Goal: Task Accomplishment & Management: Manage account settings

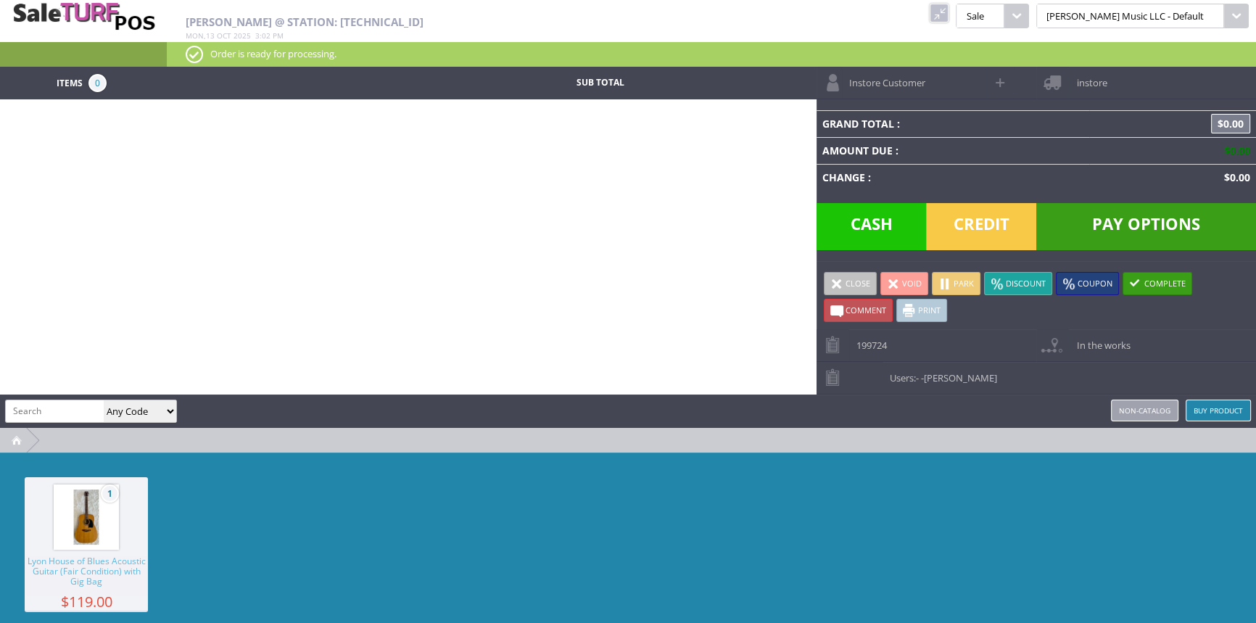
click at [948, 15] on link at bounding box center [938, 13] width 19 height 19
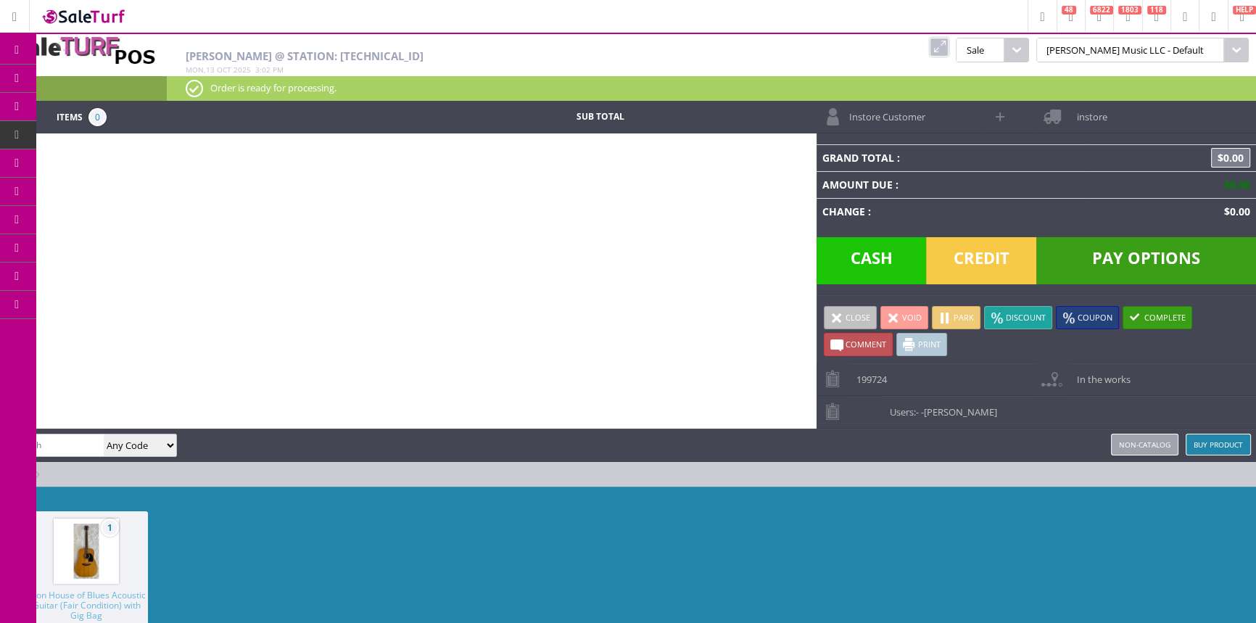
click at [125, 75] on span "Products" at bounding box center [105, 78] width 39 height 13
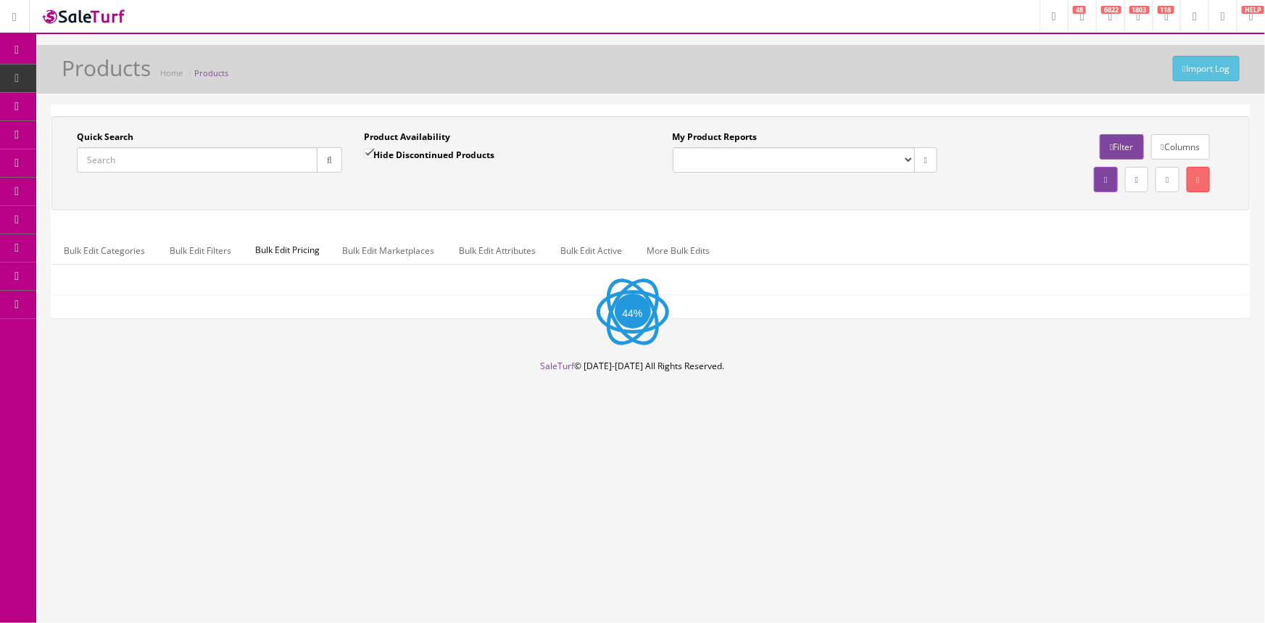
click at [165, 153] on input "Quick Search" at bounding box center [197, 159] width 241 height 25
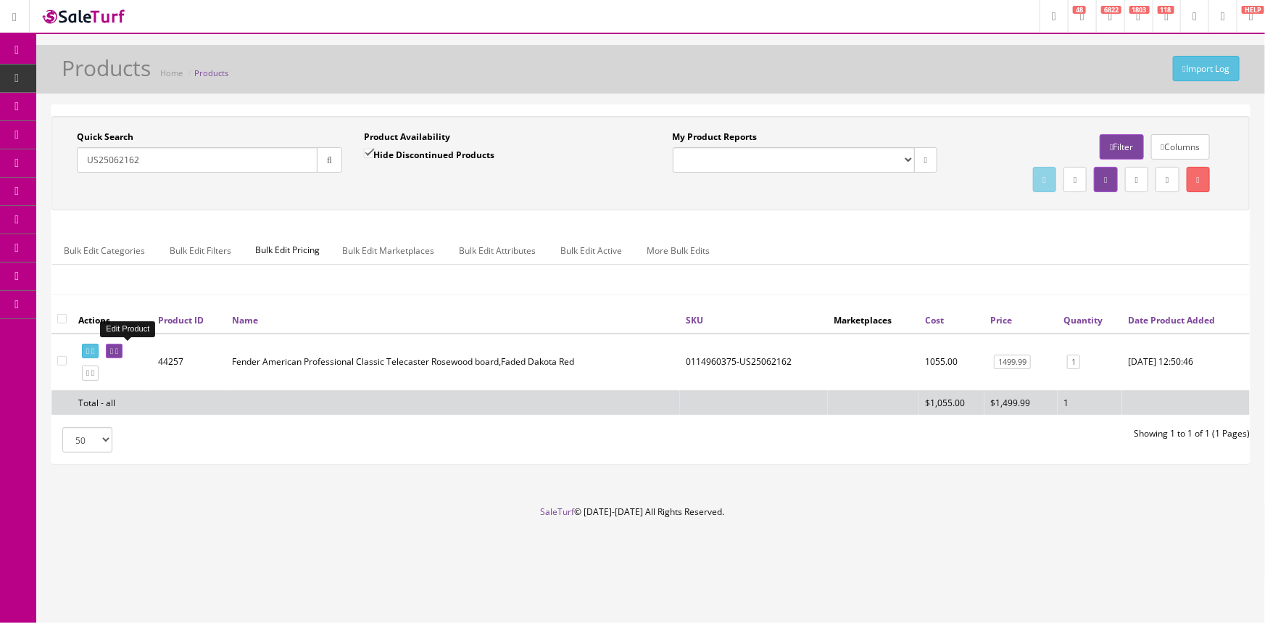
type input "US25062162"
click at [113, 347] on icon at bounding box center [111, 351] width 3 height 8
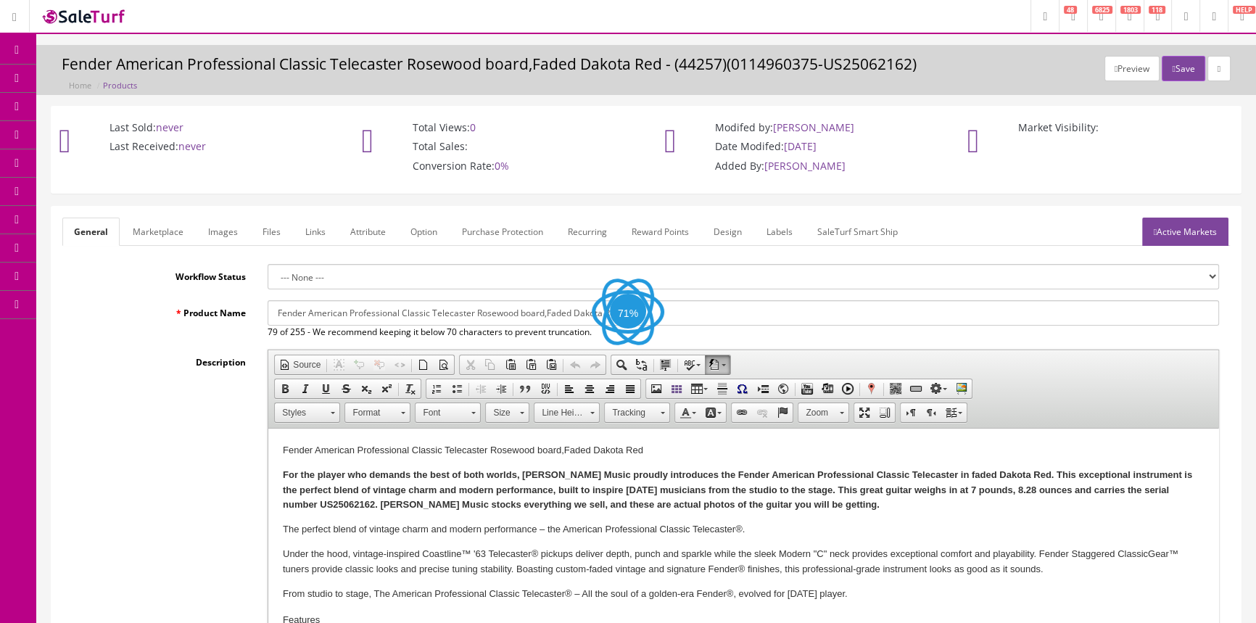
click at [785, 221] on link "Labels" at bounding box center [779, 232] width 49 height 28
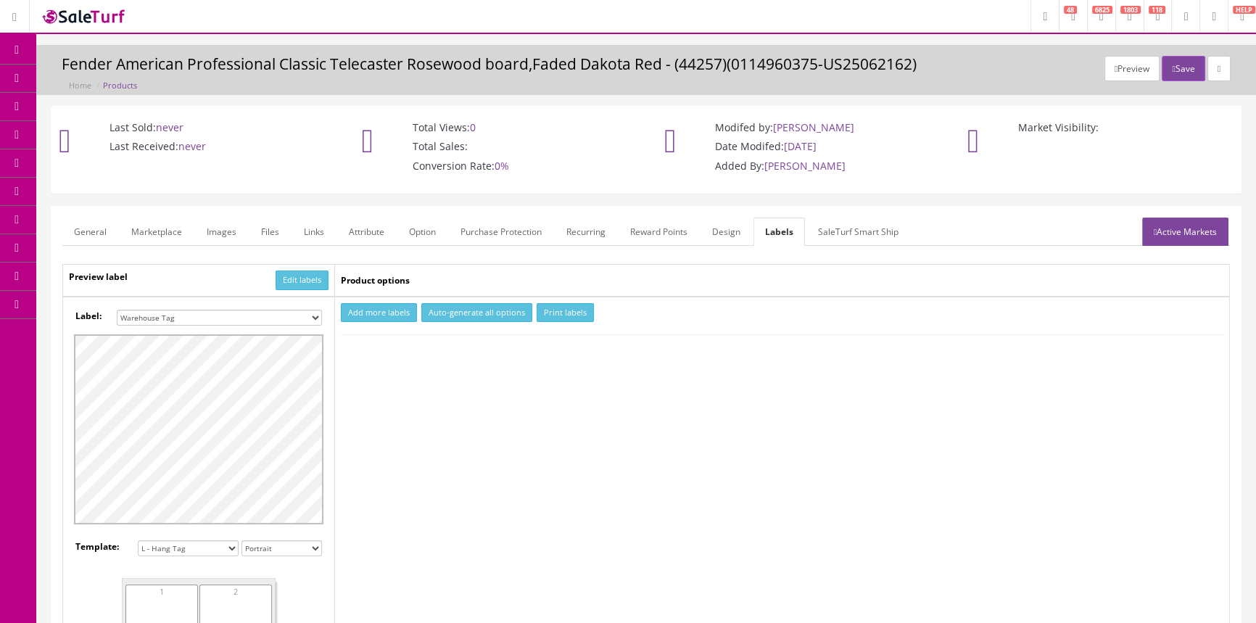
click at [305, 312] on select "Small Label 2 x 1 Label Shoe label 100 barcodes Dymo Label 2 X 1 Sticker Labels…" at bounding box center [219, 318] width 205 height 16
select select "16"
click at [117, 310] on select "Small Label 2 x 1 Label Shoe label 100 barcodes Dymo Label 2 X 1 Sticker Labels…" at bounding box center [219, 318] width 205 height 16
click at [362, 305] on button "Add more labels" at bounding box center [379, 313] width 76 height 20
type input "1"
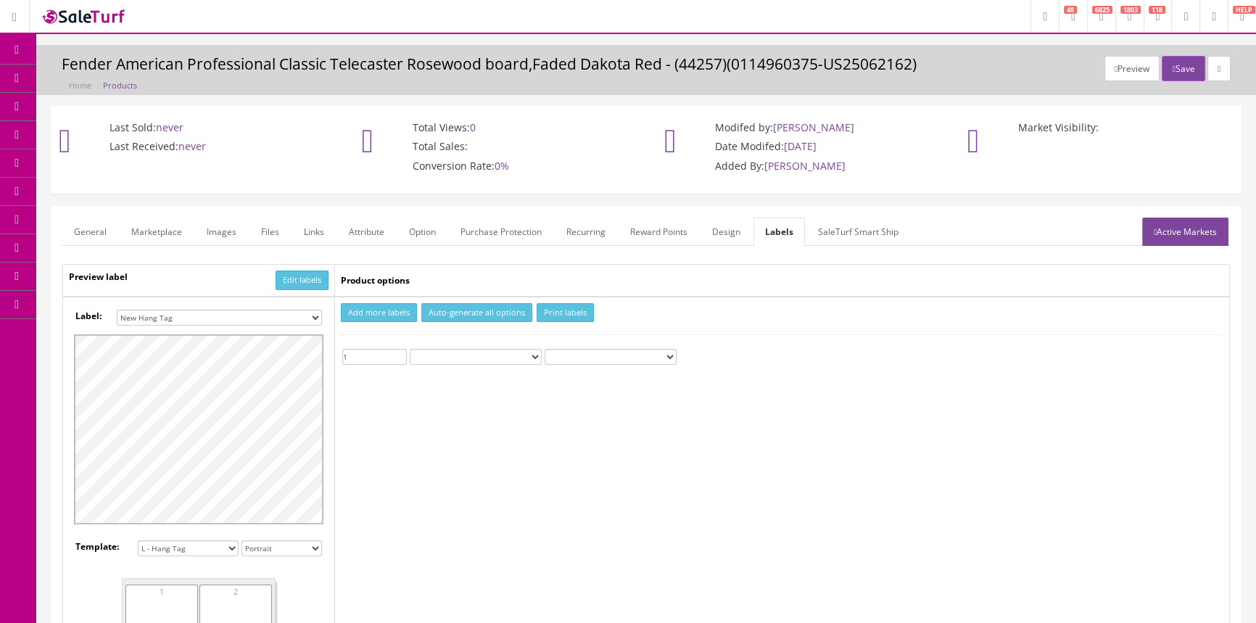
click at [399, 351] on input "1" at bounding box center [374, 357] width 65 height 16
click at [559, 310] on button "Print labels" at bounding box center [565, 313] width 57 height 20
click at [114, 74] on span "Products" at bounding box center [104, 78] width 36 height 12
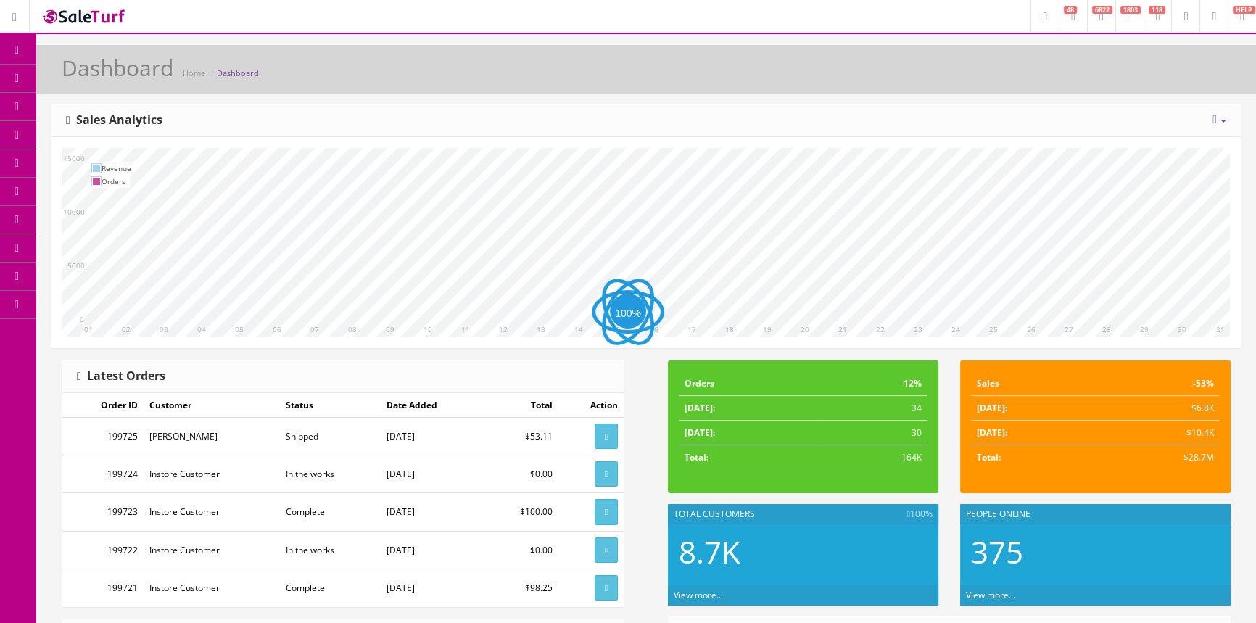
click at [105, 79] on span "Products" at bounding box center [104, 78] width 36 height 12
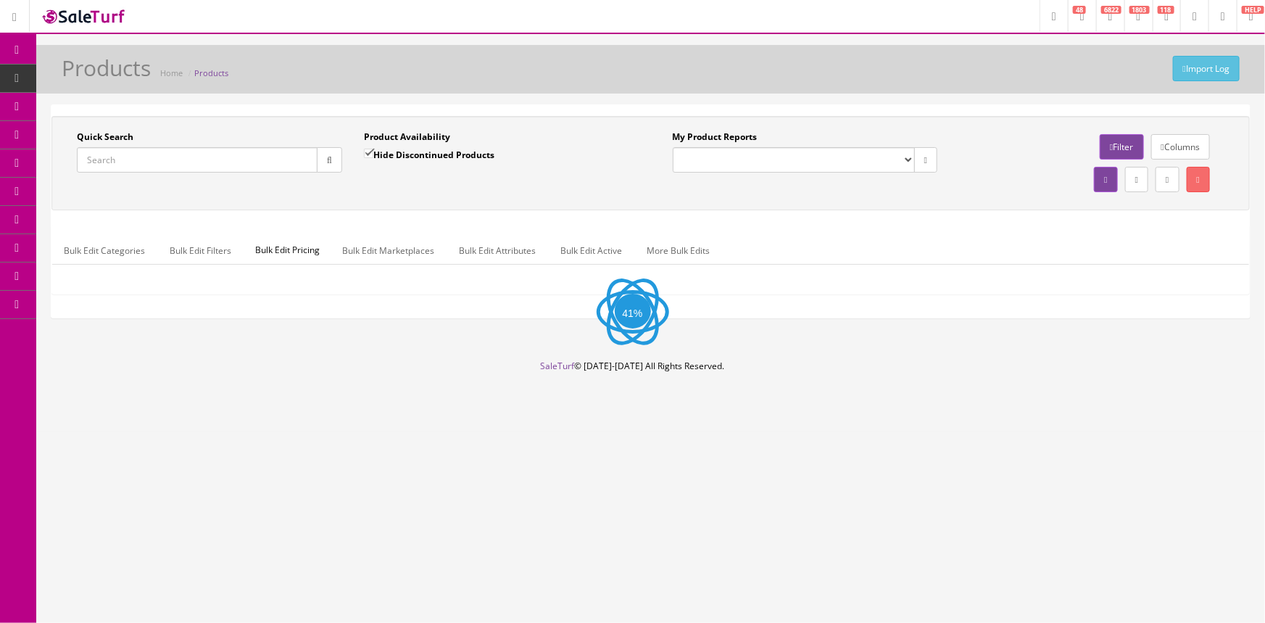
drag, startPoint x: 153, startPoint y: 153, endPoint x: 598, endPoint y: 152, distance: 445.2
click at [153, 154] on input "Quick Search" at bounding box center [197, 159] width 241 height 25
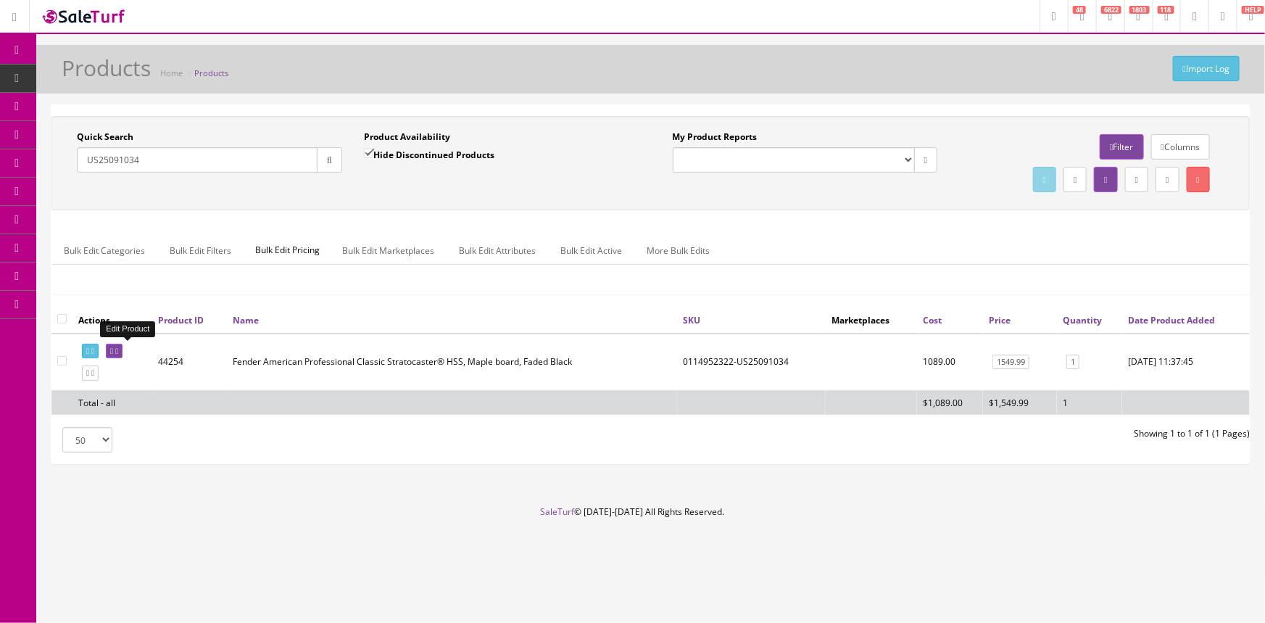
type input "US25091034"
click at [113, 347] on icon at bounding box center [111, 351] width 3 height 8
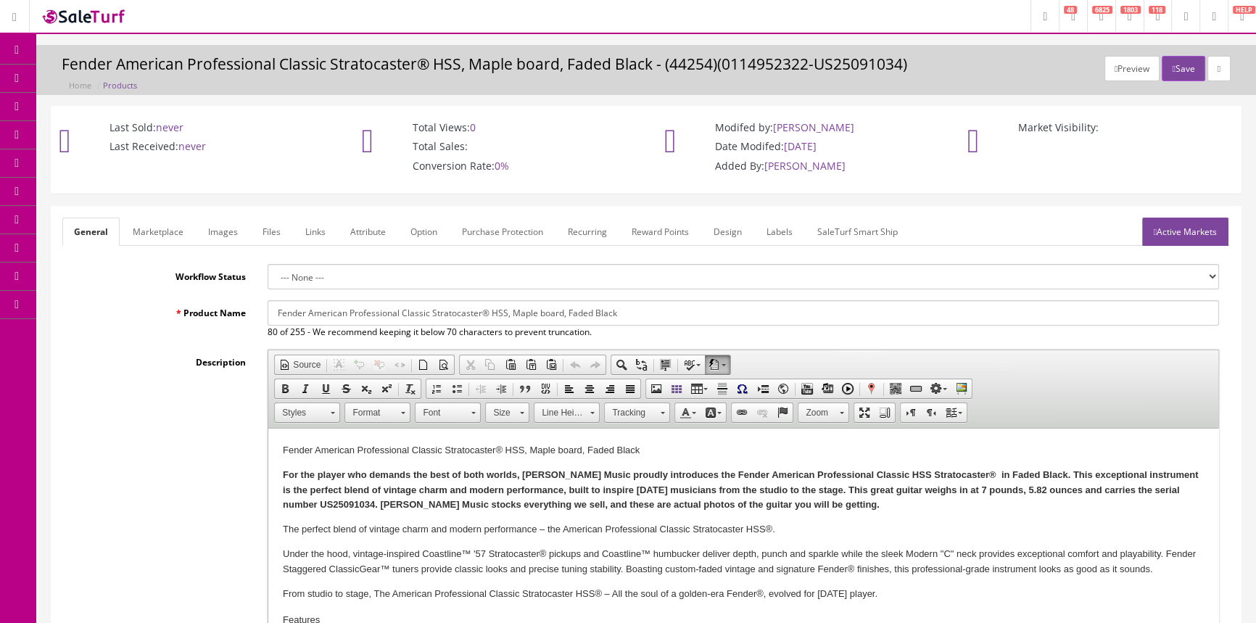
click at [776, 229] on link "Labels" at bounding box center [779, 232] width 49 height 28
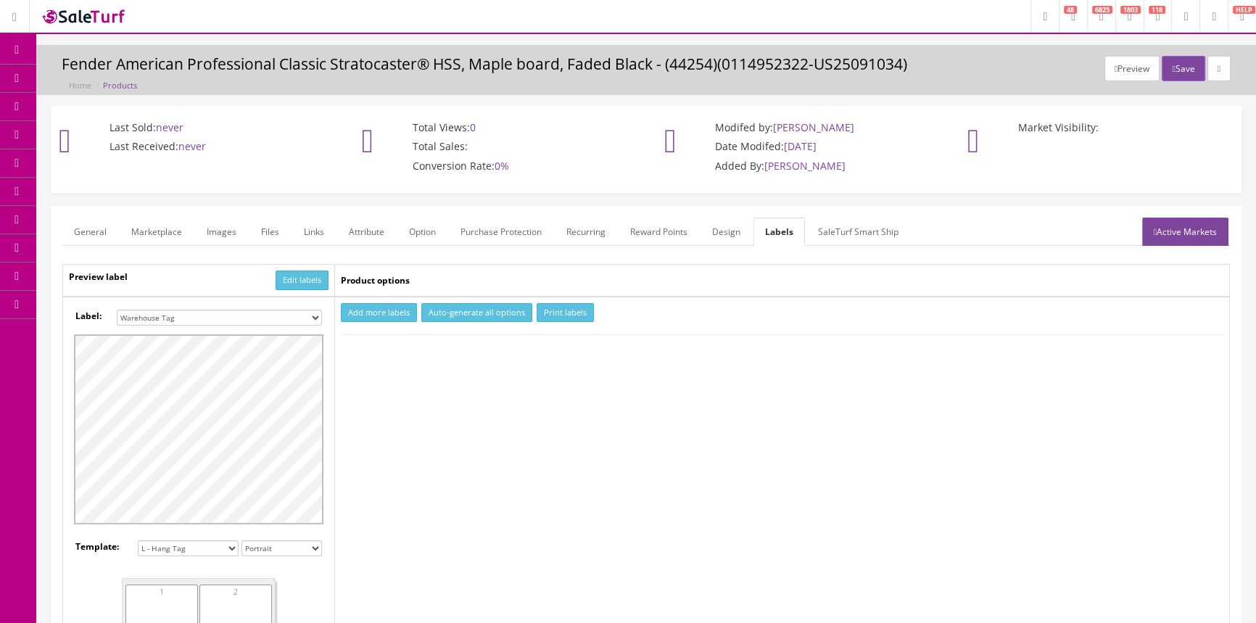
click at [311, 312] on select "Small Label 2 x 1 Label Shoe label 100 barcodes Dymo Label 2 X 1 Sticker Labels…" at bounding box center [219, 318] width 205 height 16
select select "16"
click at [117, 310] on select "Small Label 2 x 1 Label Shoe label 100 barcodes Dymo Label 2 X 1 Sticker Labels…" at bounding box center [219, 318] width 205 height 16
drag, startPoint x: 378, startPoint y: 308, endPoint x: 382, endPoint y: 334, distance: 26.5
click at [378, 308] on button "Add more labels" at bounding box center [379, 313] width 76 height 20
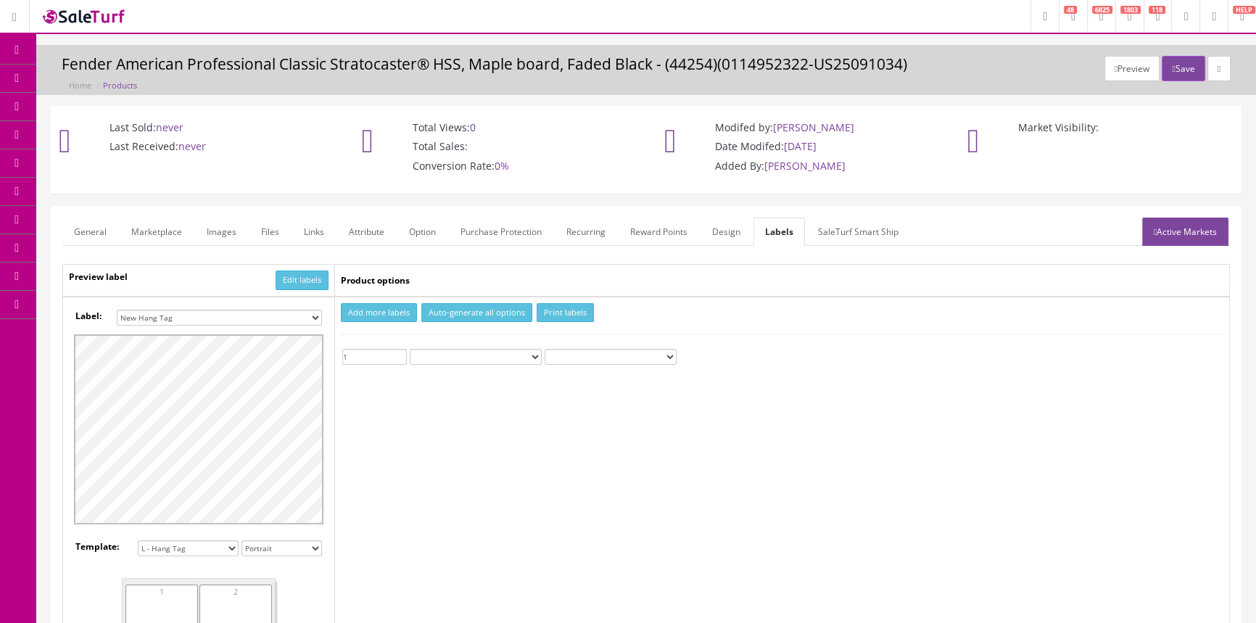
drag, startPoint x: 402, startPoint y: 352, endPoint x: 431, endPoint y: 348, distance: 29.2
type input "1"
click at [403, 352] on input "1" at bounding box center [374, 357] width 65 height 16
click at [558, 309] on button "Print labels" at bounding box center [565, 313] width 57 height 20
click at [135, 71] on link "Products" at bounding box center [112, 79] width 152 height 28
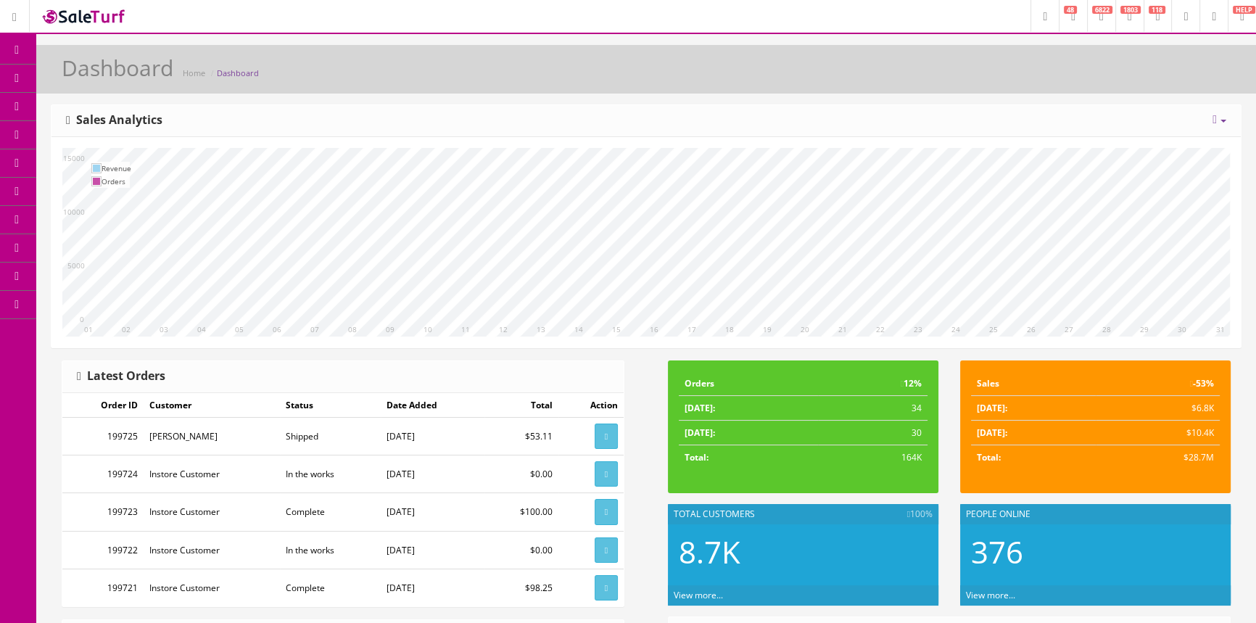
click at [114, 70] on link "Products" at bounding box center [112, 79] width 152 height 28
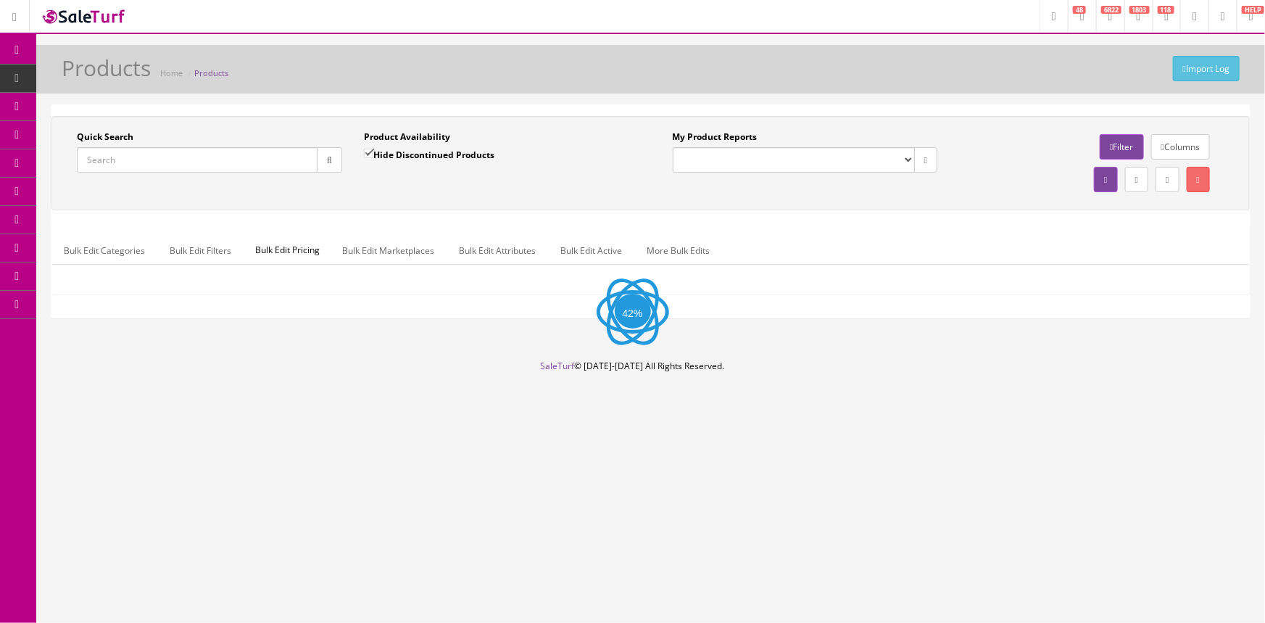
click at [212, 150] on input "Quick Search" at bounding box center [197, 159] width 241 height 25
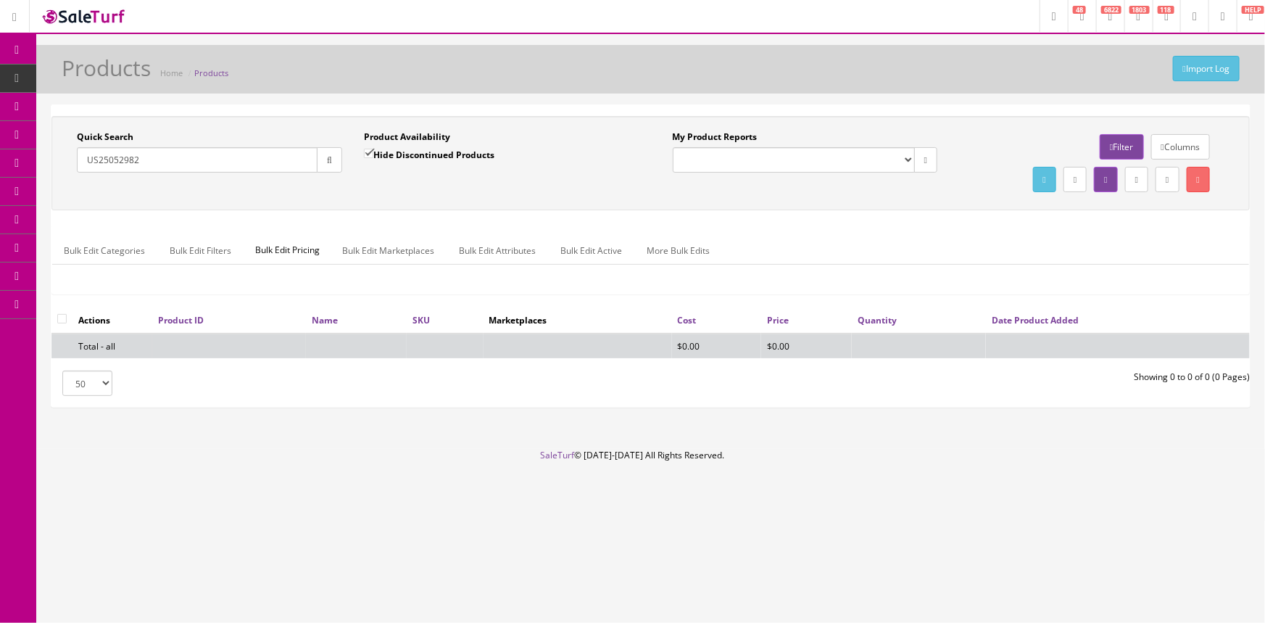
type input "US25052982"
click at [368, 149] on input "Hide Discontinued Products" at bounding box center [368, 153] width 9 height 9
checkbox input "false"
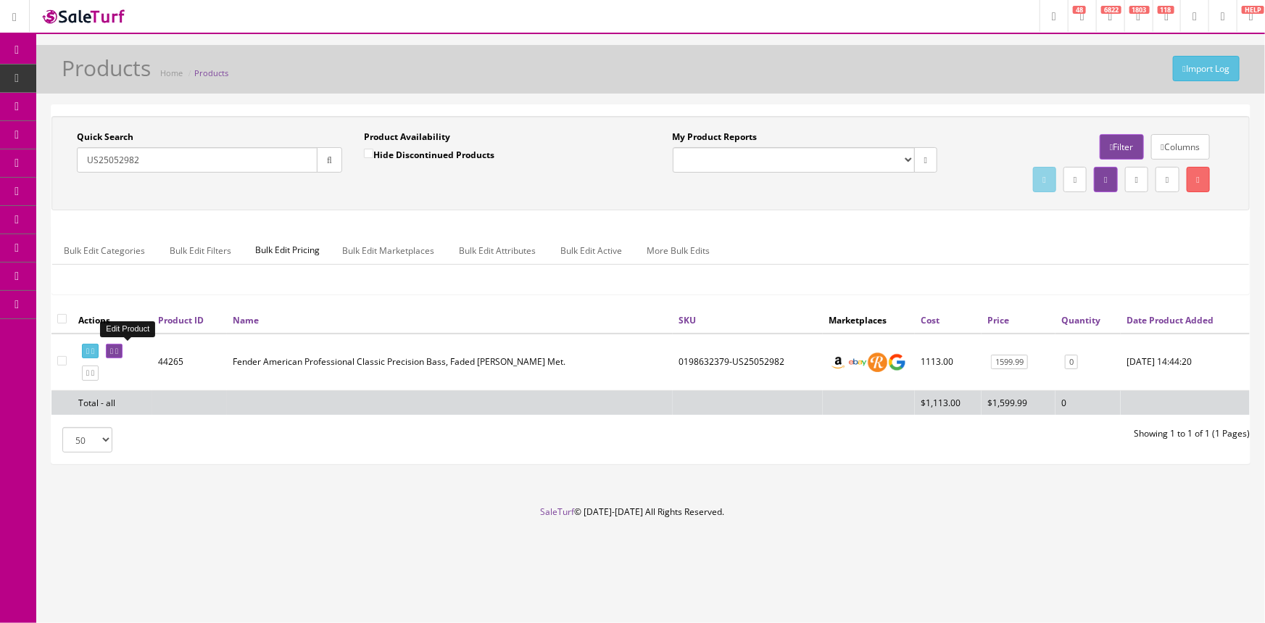
click at [113, 349] on icon at bounding box center [111, 351] width 3 height 8
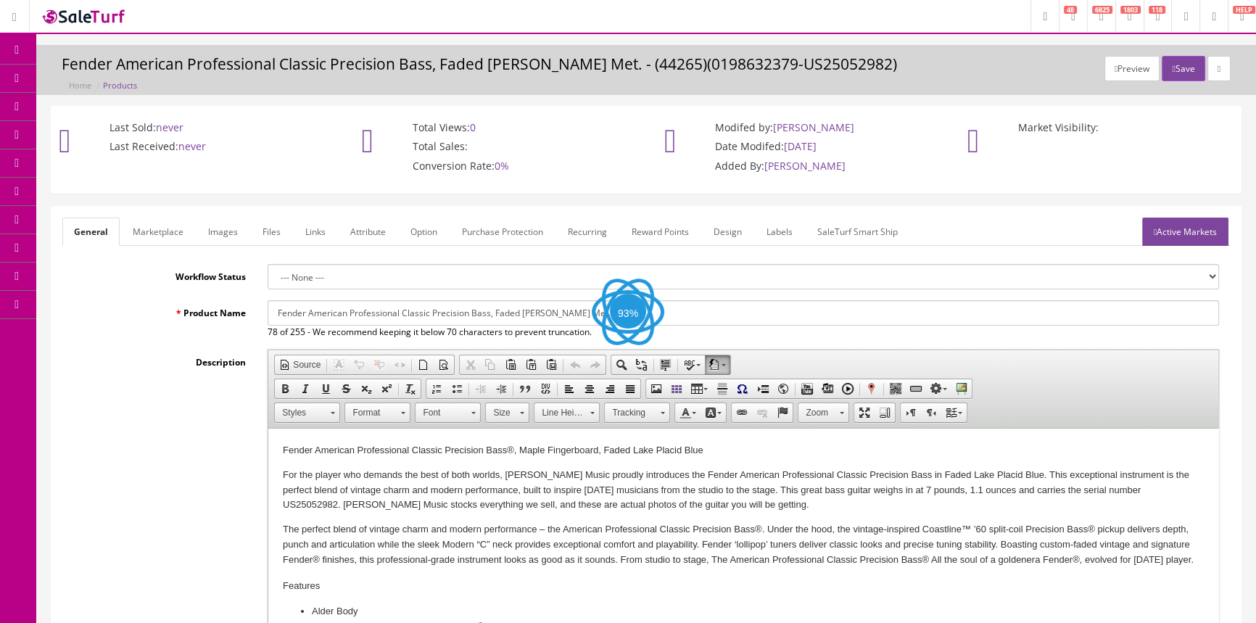
click at [782, 231] on link "Labels" at bounding box center [779, 232] width 49 height 28
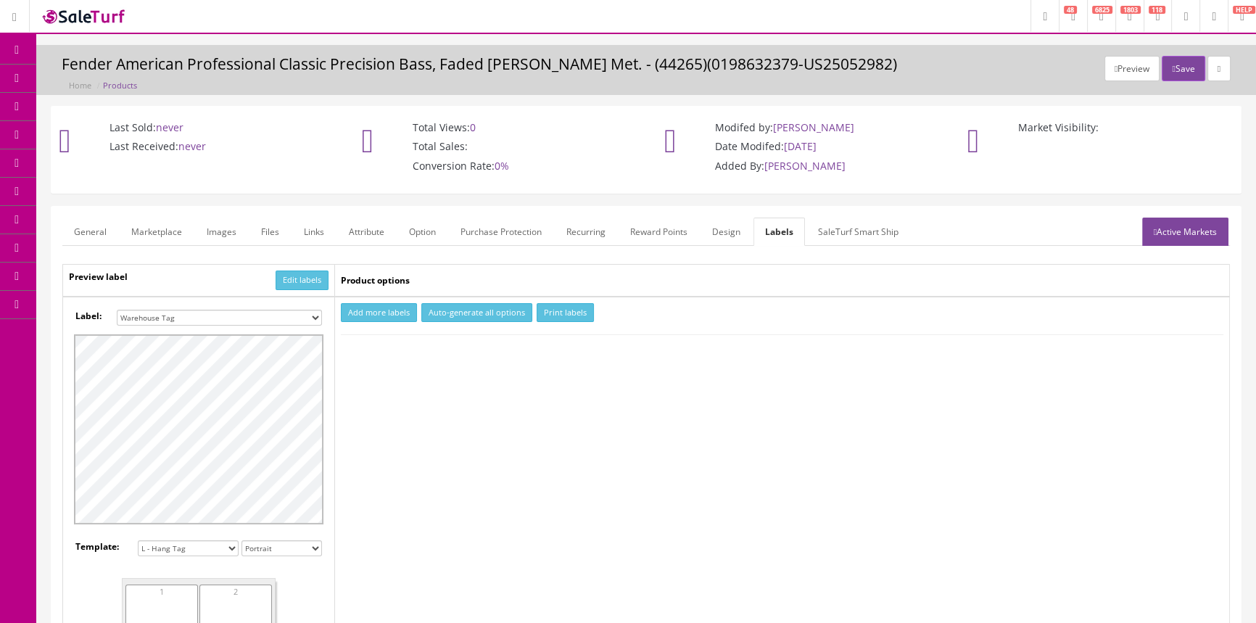
click at [307, 317] on select "Small Label 2 x 1 Label Shoe label 100 barcodes Dymo Label 2 X 1 Sticker Labels…" at bounding box center [219, 318] width 205 height 16
select select "16"
click at [117, 310] on select "Small Label 2 x 1 Label Shoe label 100 barcodes Dymo Label 2 X 1 Sticker Labels…" at bounding box center [219, 318] width 205 height 16
click at [399, 310] on button "Add more labels" at bounding box center [379, 313] width 76 height 20
type input "1"
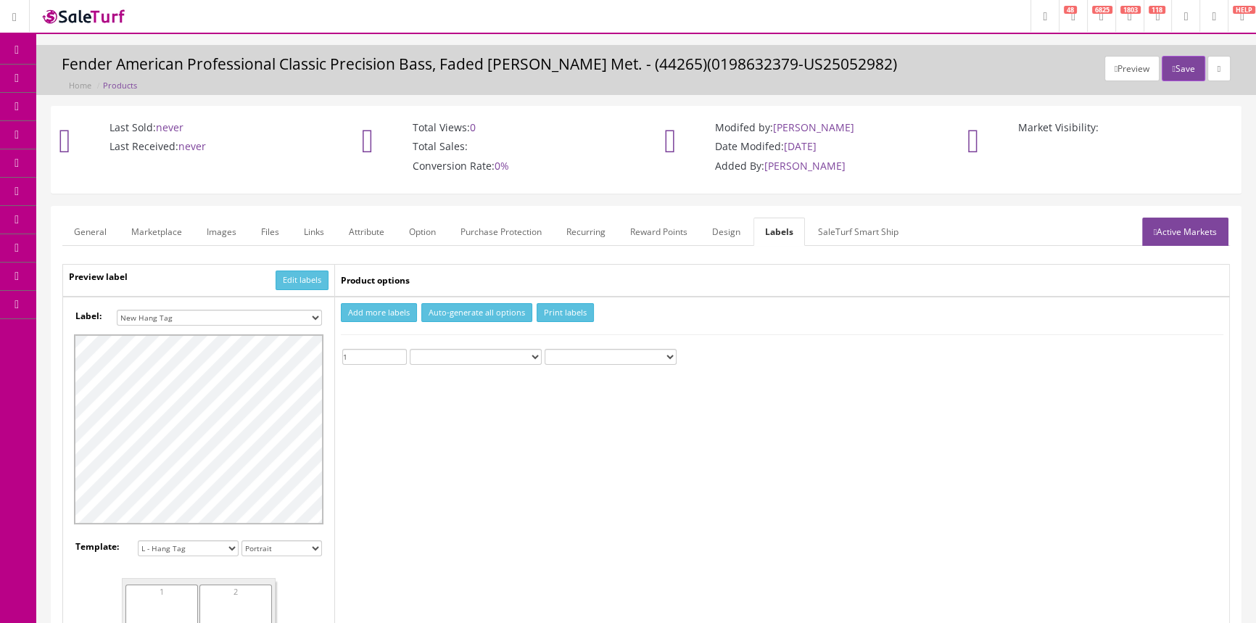
click at [402, 352] on input "1" at bounding box center [374, 357] width 65 height 16
click at [537, 309] on button "Print labels" at bounding box center [565, 313] width 57 height 20
click at [224, 239] on link "Images" at bounding box center [221, 232] width 53 height 28
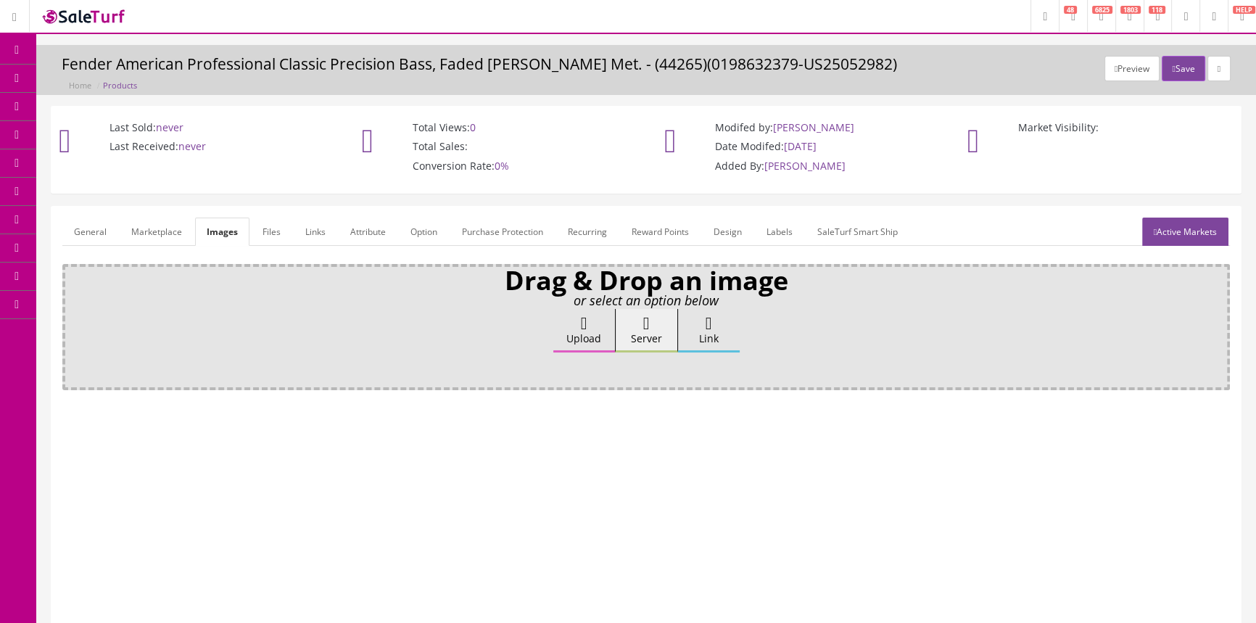
click at [729, 64] on h3 "Fender American Professional Classic Precision Bass, Faded Sherwood Green Met. …" at bounding box center [646, 64] width 1169 height 17
copy h3 "0198632379"
click at [93, 222] on link "General" at bounding box center [90, 232] width 56 height 28
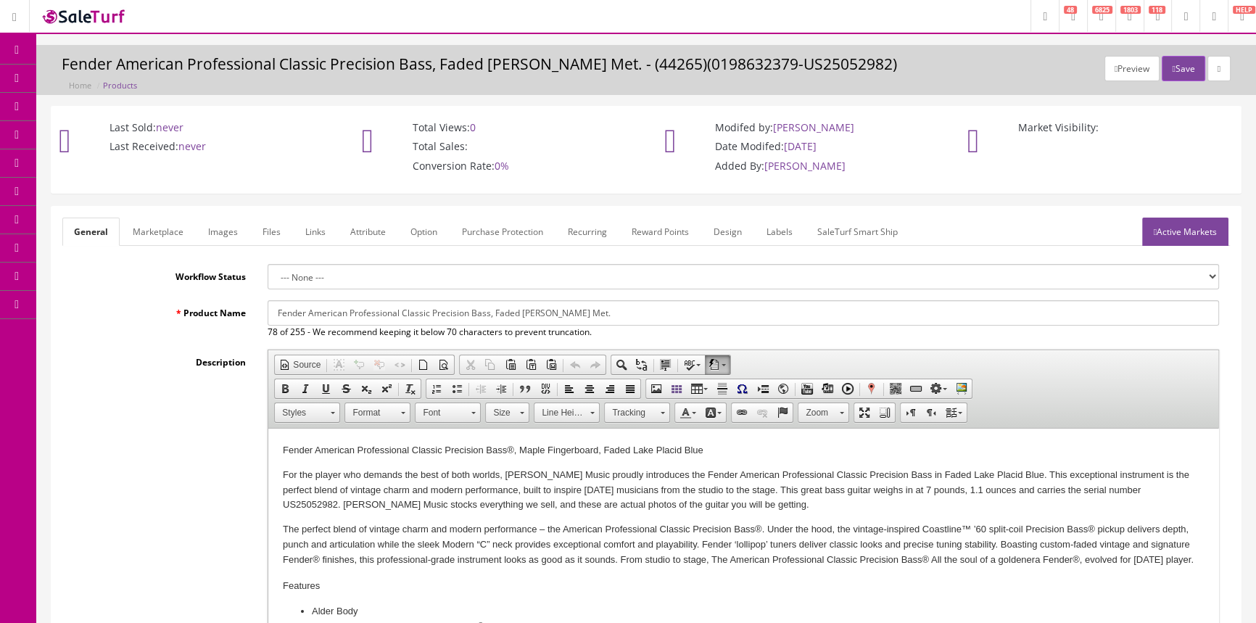
drag, startPoint x: 521, startPoint y: 309, endPoint x: 668, endPoint y: 307, distance: 147.9
click at [668, 307] on input "Fender American Professional Classic Precision Bass, Faded Sherwood Green Met." at bounding box center [743, 312] width 951 height 25
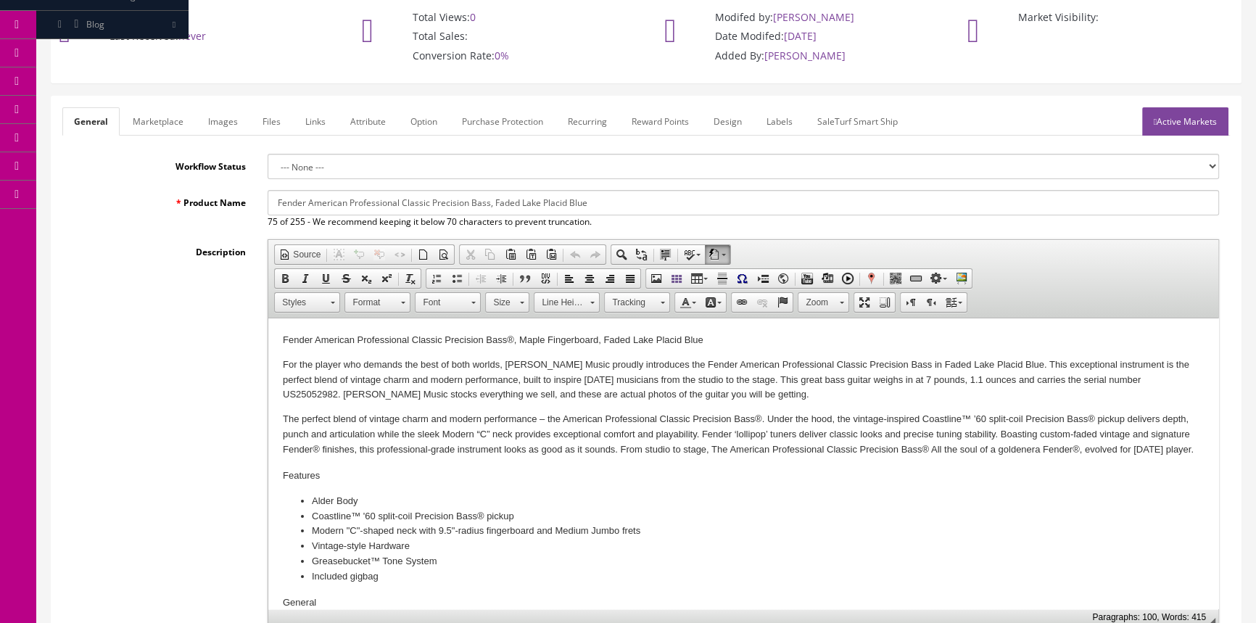
scroll to position [131, 0]
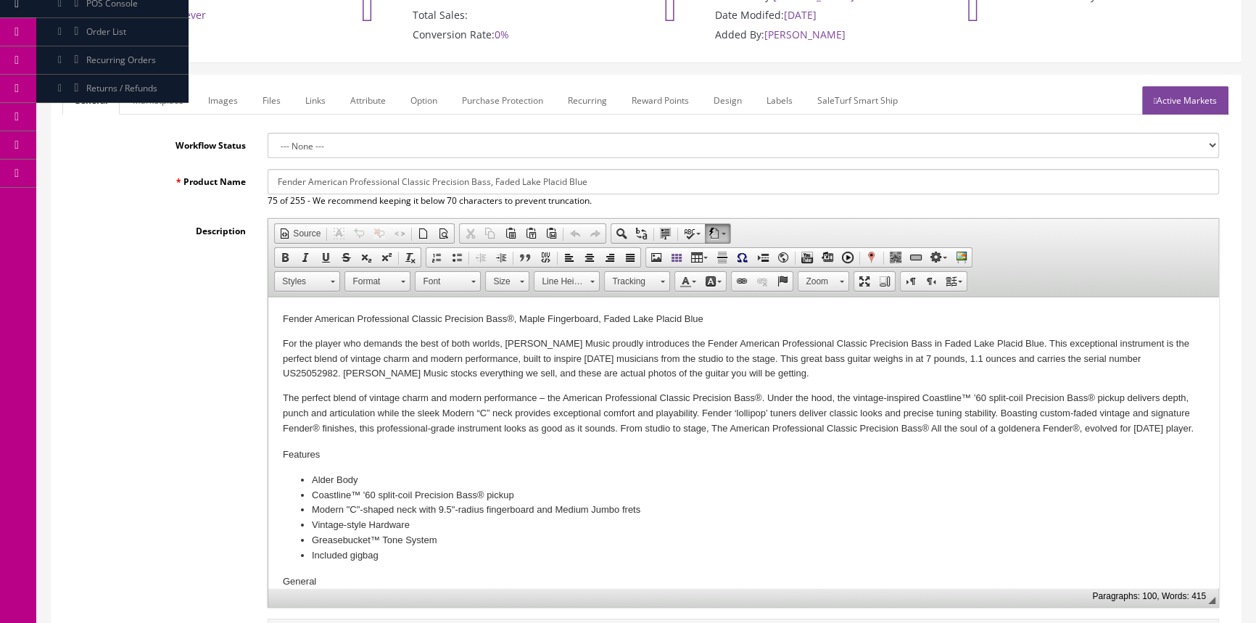
type input "Fender American Professional Classic Precision Bass, Faded Lake Placid Blue"
click at [635, 322] on p "Fender American Professional Classic Precision Bass®, Maple Fingerboard, Faded …" at bounding box center [743, 319] width 921 height 15
click at [636, 322] on p "Fender American Professional Classic Precision Bass®, Maple Fingerboard, Faded …" at bounding box center [743, 319] width 921 height 15
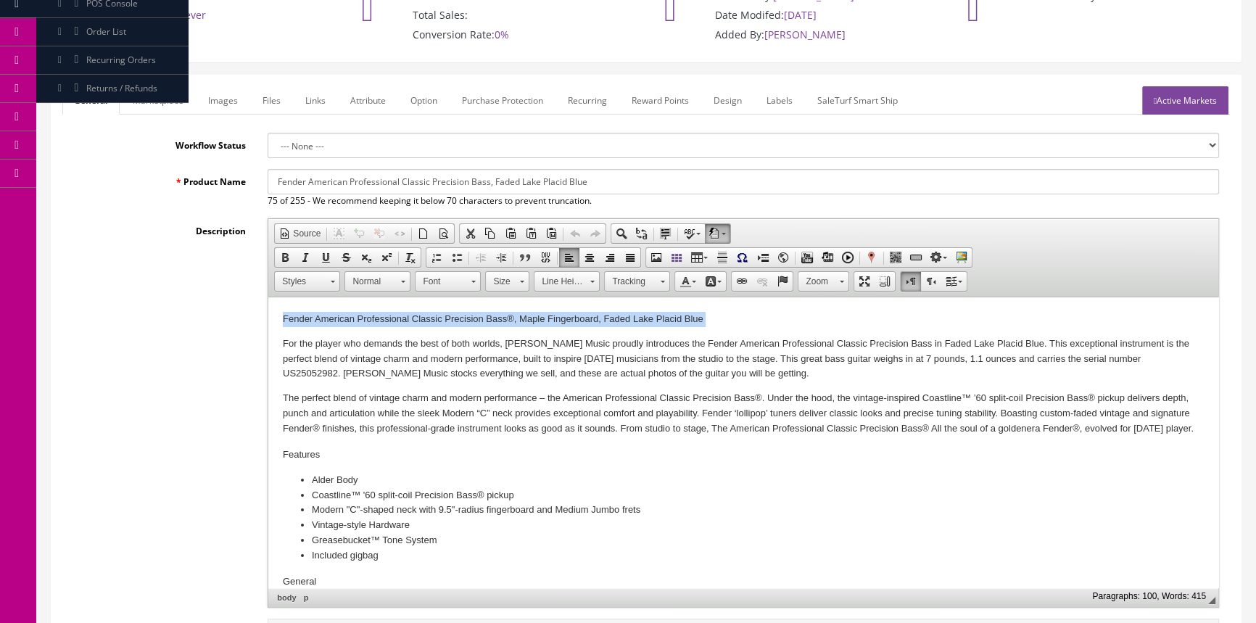
click at [638, 326] on p "Fender American Professional Classic Precision Bass®, Maple Fingerboard, Faded …" at bounding box center [743, 319] width 921 height 15
click at [611, 154] on select "--- None ---" at bounding box center [743, 145] width 951 height 25
click at [653, 207] on div "Product Name Fender American Professional Classic Precision Bass, Faded Lake Pl…" at bounding box center [645, 388] width 1167 height 439
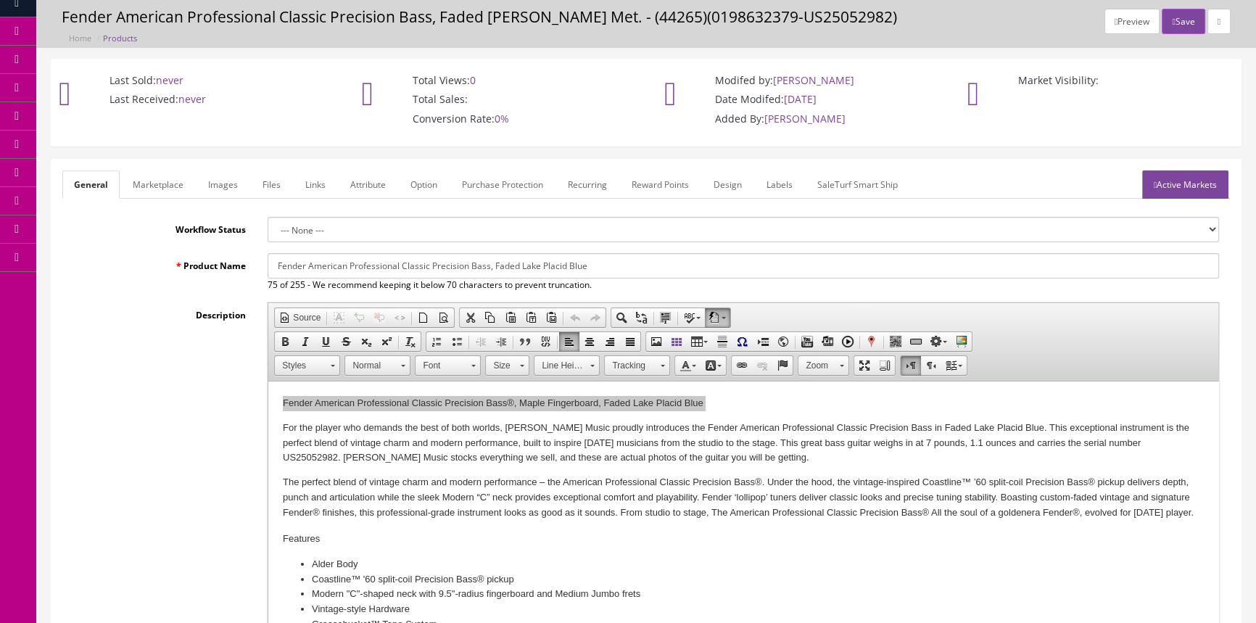
scroll to position [0, 0]
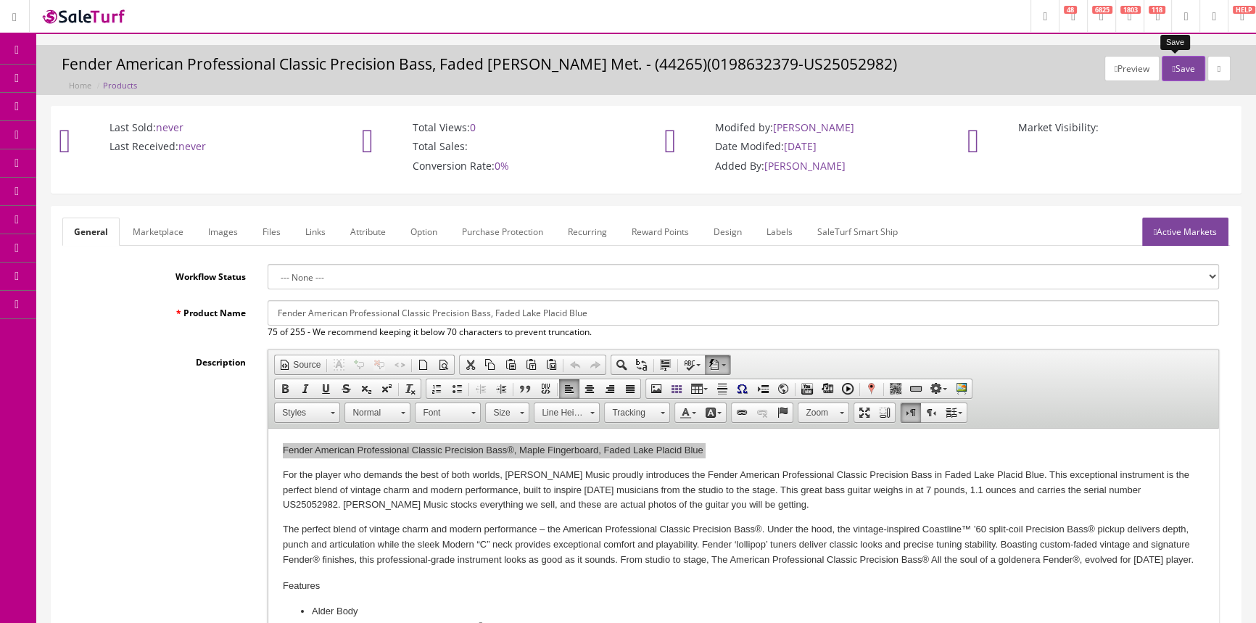
click at [1182, 63] on button "Save" at bounding box center [1182, 68] width 43 height 25
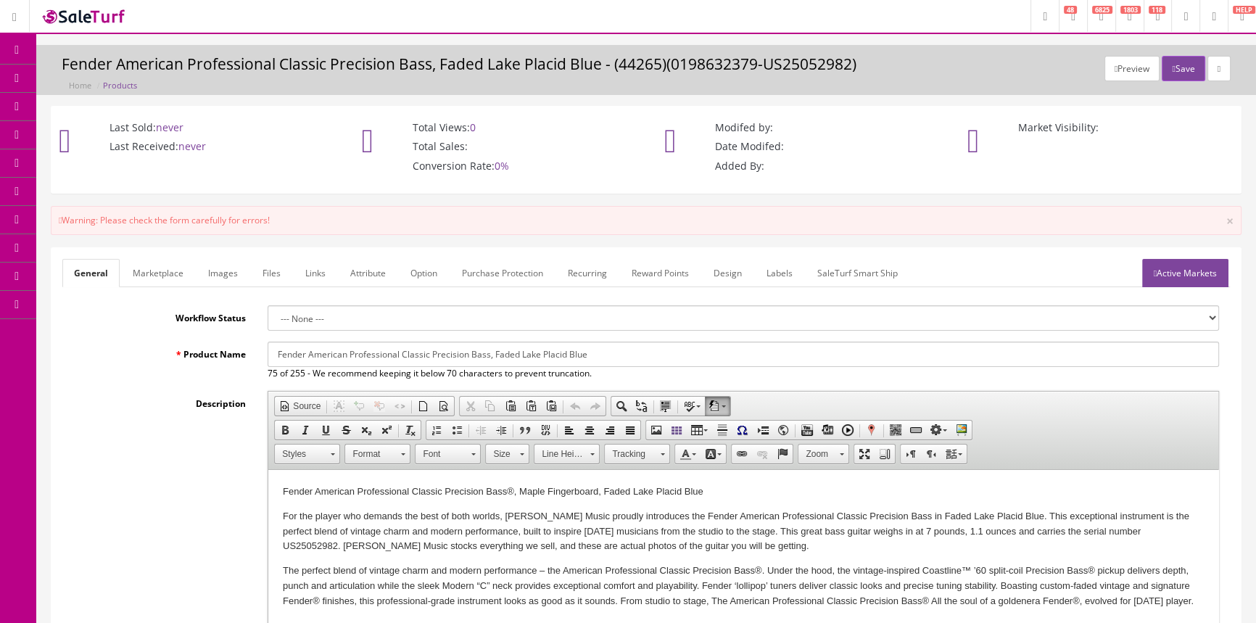
click at [784, 270] on link "Labels" at bounding box center [779, 273] width 49 height 28
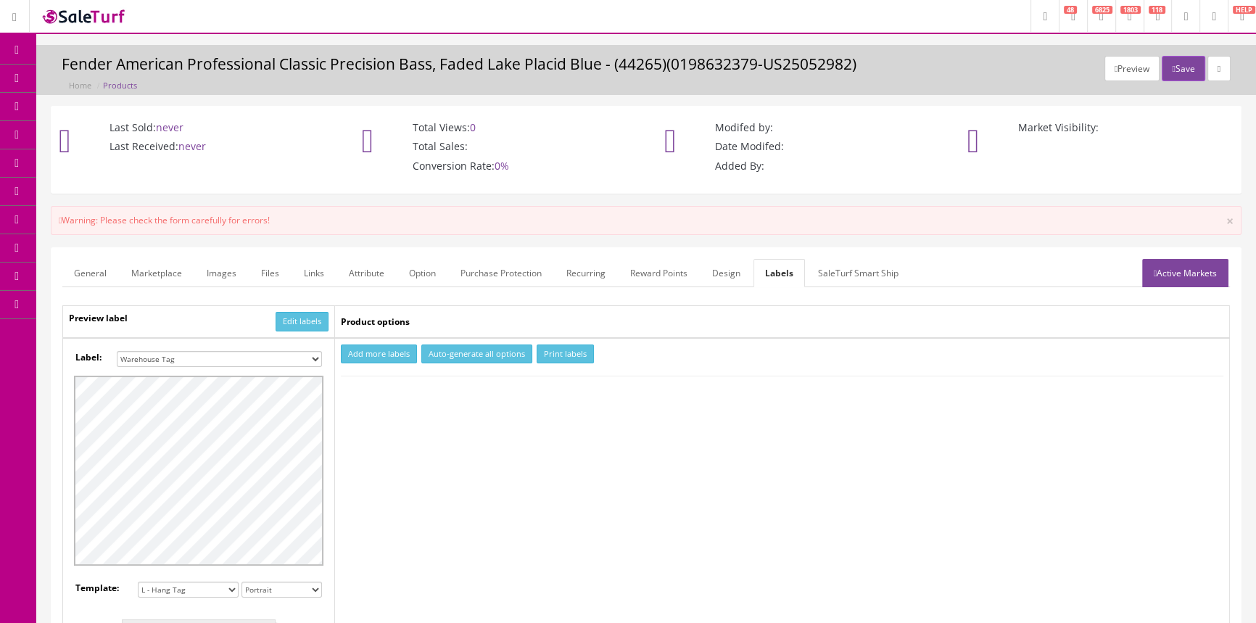
click at [301, 355] on select "Small Label 2 x 1 Label Shoe label 100 barcodes Dymo Label 2 X 1 Sticker Labels…" at bounding box center [219, 359] width 205 height 16
select select "16"
click at [117, 351] on select "Small Label 2 x 1 Label Shoe label 100 barcodes Dymo Label 2 X 1 Sticker Labels…" at bounding box center [219, 359] width 205 height 16
click at [377, 349] on button "Add more labels" at bounding box center [379, 354] width 76 height 20
type input "1"
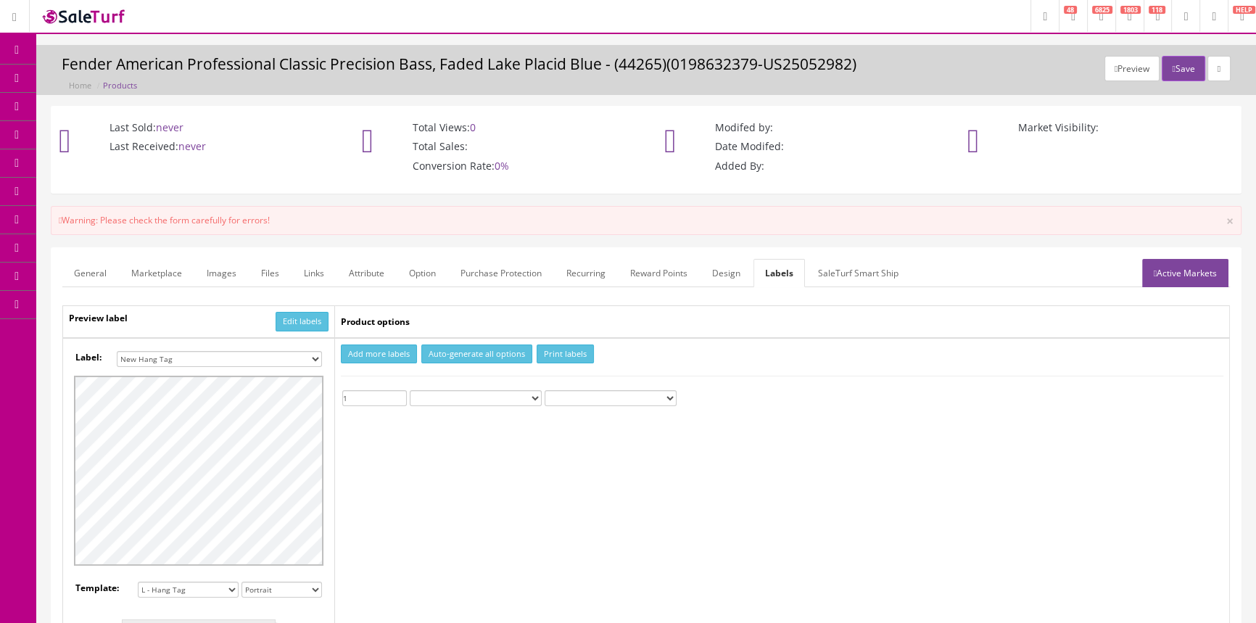
click at [400, 393] on input "1" at bounding box center [374, 398] width 65 height 16
click at [546, 358] on button "Print labels" at bounding box center [565, 354] width 57 height 20
click at [86, 265] on link "General" at bounding box center [90, 273] width 56 height 28
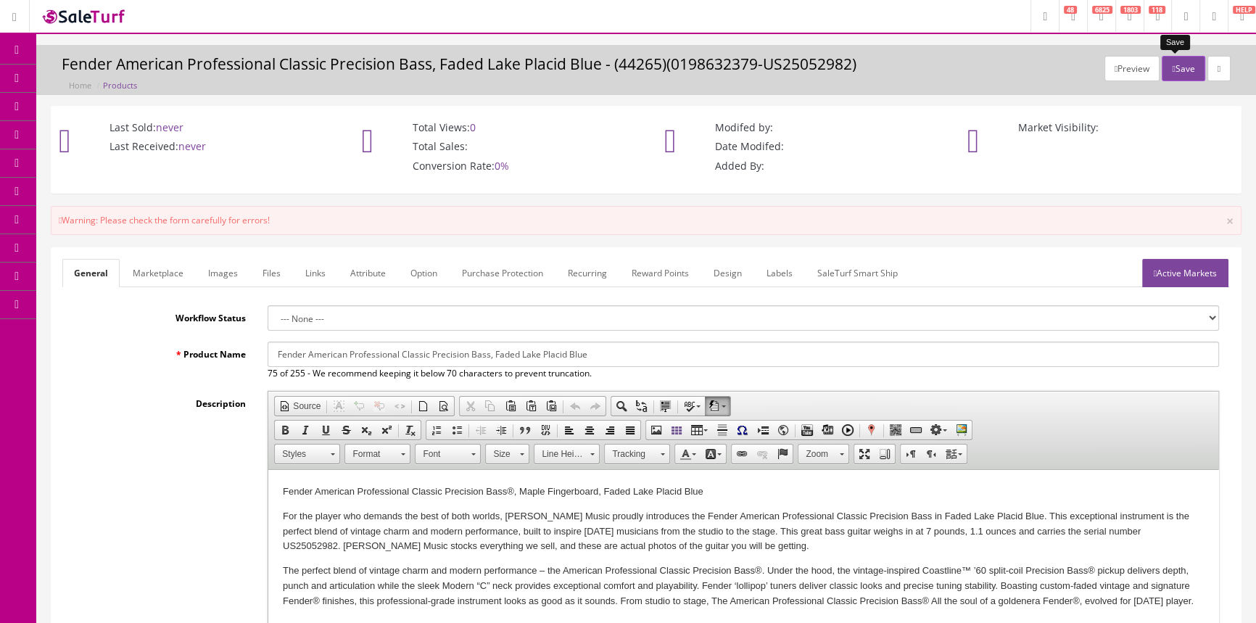
click at [1172, 65] on icon "button" at bounding box center [1173, 69] width 3 height 9
click at [163, 264] on link "Marketplace" at bounding box center [158, 273] width 74 height 28
click at [1207, 268] on link "Active Markets" at bounding box center [1185, 273] width 86 height 28
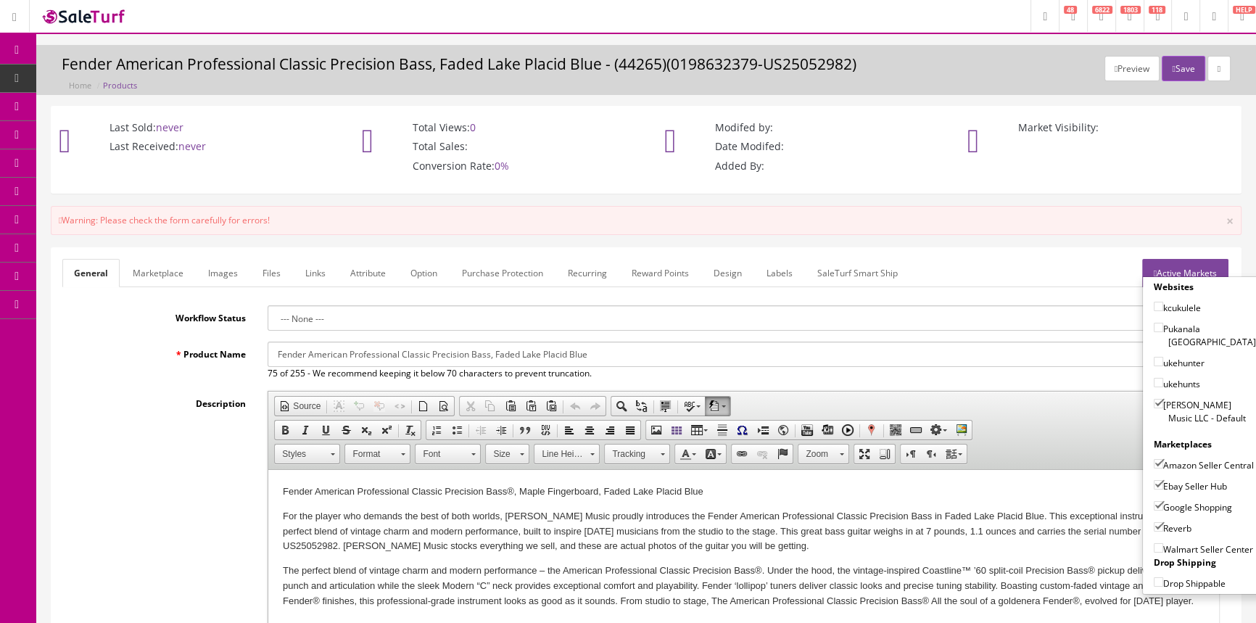
click at [79, 420] on div "Description Rich Text Editor, input-description1 Editor toolbars Document Sourc…" at bounding box center [645, 585] width 1167 height 389
click at [159, 268] on link "Marketplace" at bounding box center [158, 273] width 74 height 28
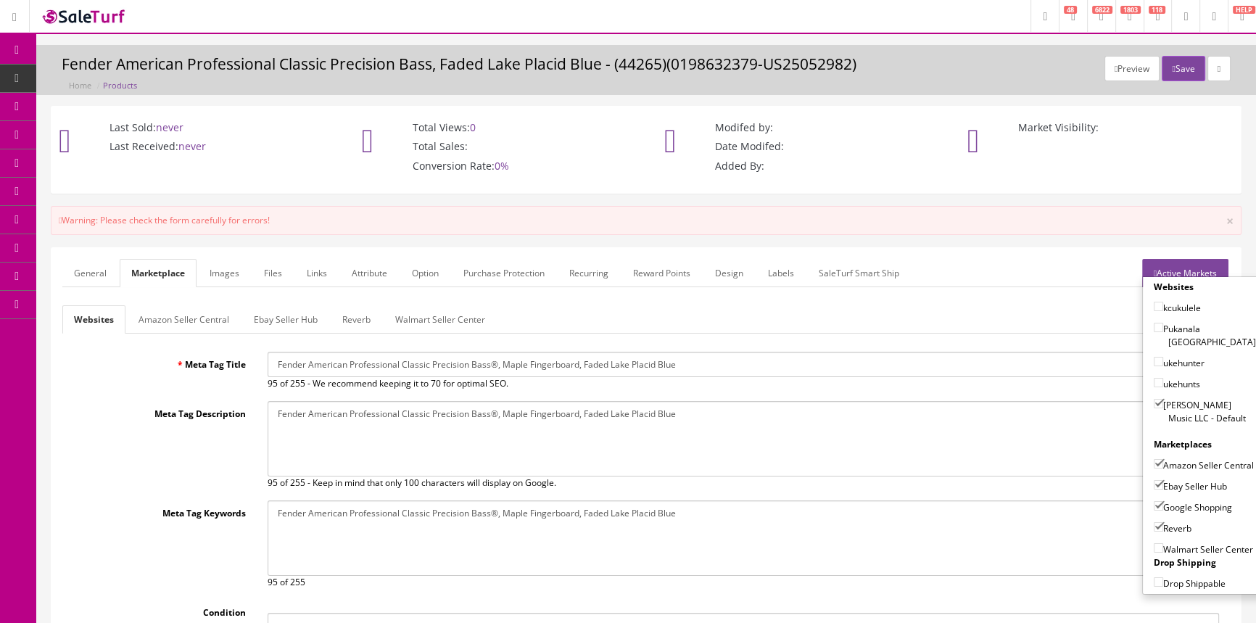
click at [433, 263] on link "Option" at bounding box center [425, 273] width 50 height 28
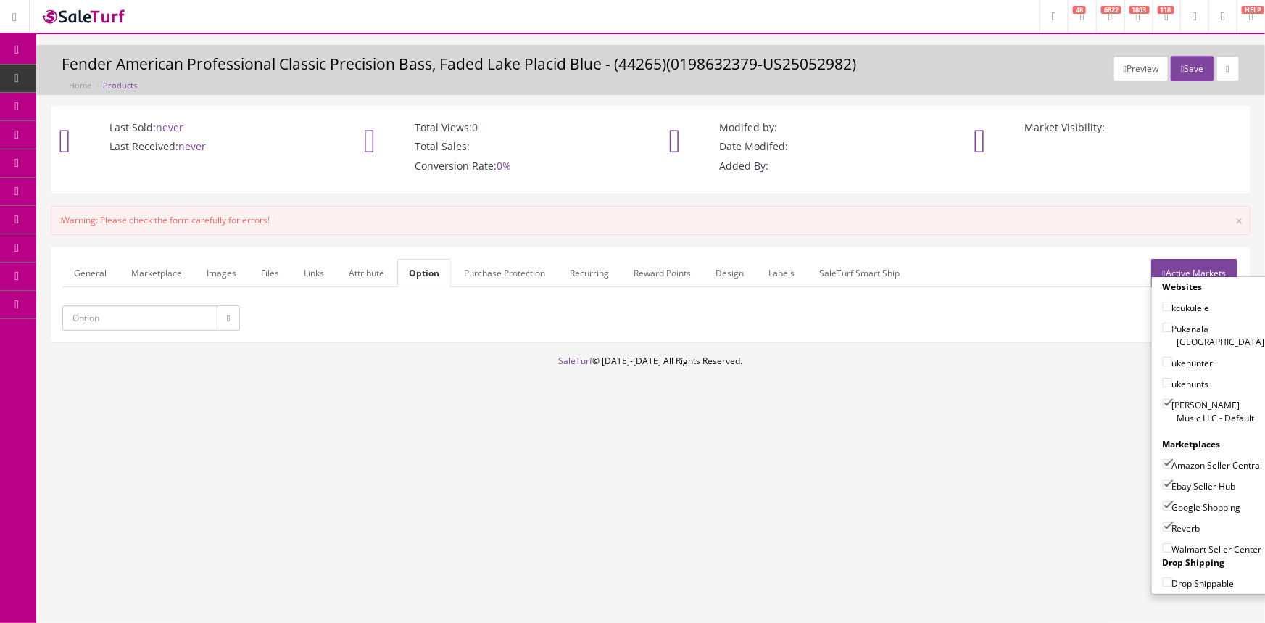
click at [76, 273] on link "General" at bounding box center [90, 273] width 56 height 28
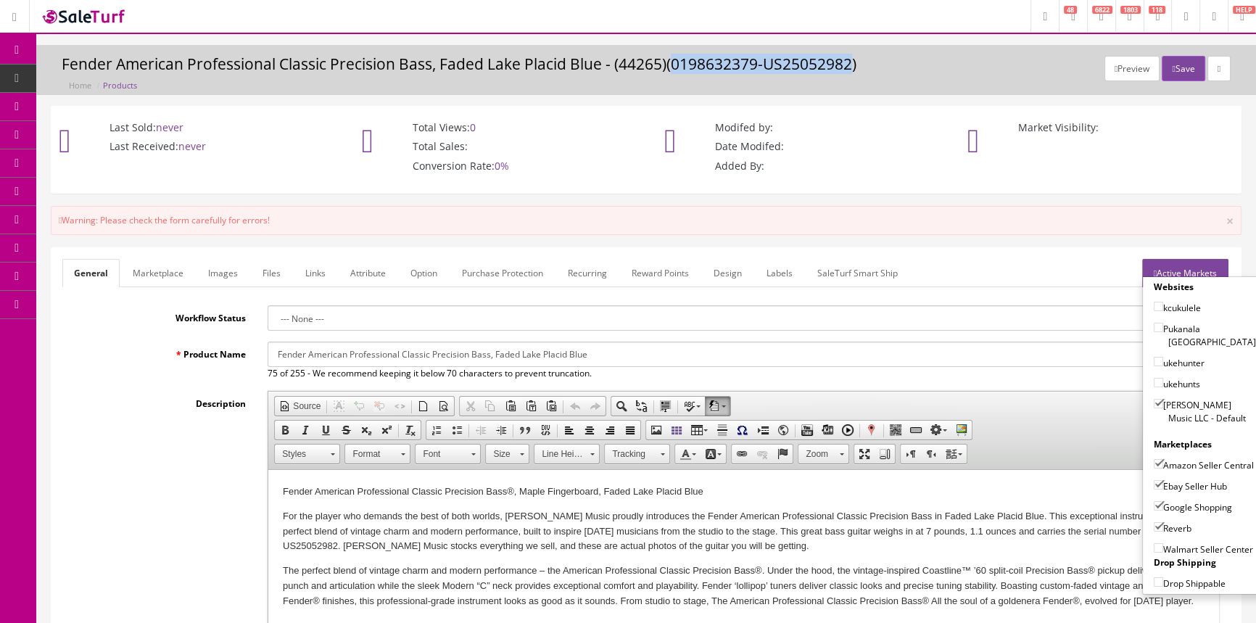
drag, startPoint x: 673, startPoint y: 64, endPoint x: 851, endPoint y: 65, distance: 178.4
click at [851, 65] on h3 "Fender American Professional Classic Precision Bass, Faded Lake Placid Blue - (…" at bounding box center [646, 64] width 1169 height 17
copy h3 "0198632379-US25052982"
click at [1185, 73] on button "Save" at bounding box center [1182, 68] width 43 height 25
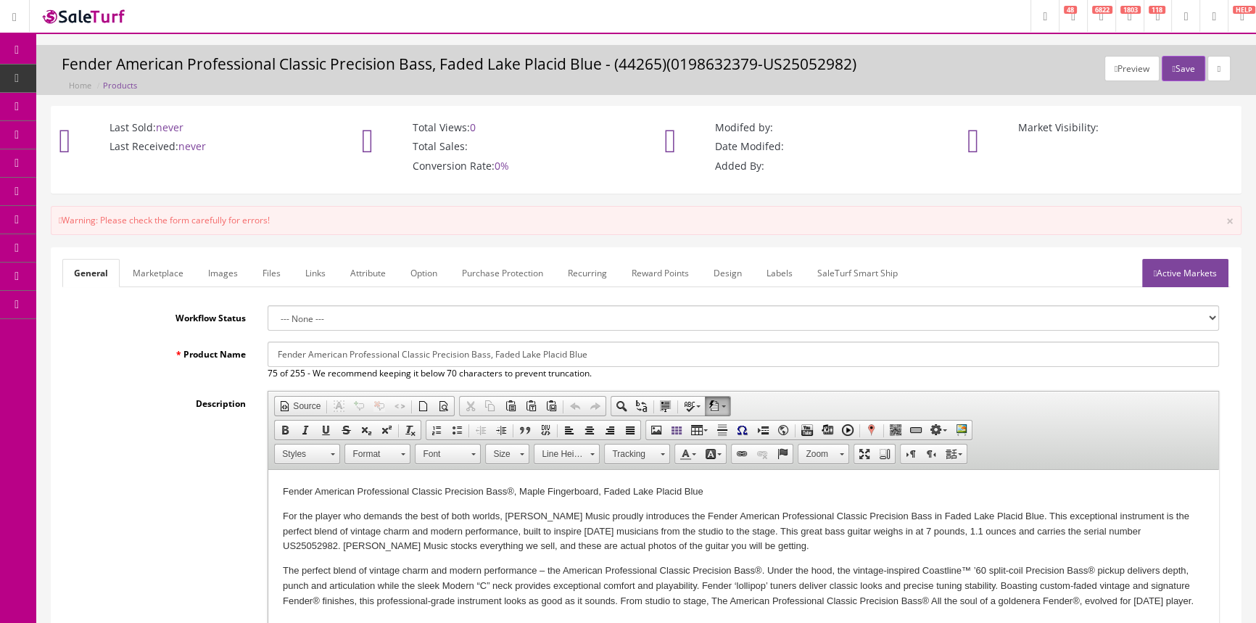
click at [126, 75] on span "Products" at bounding box center [112, 78] width 36 height 12
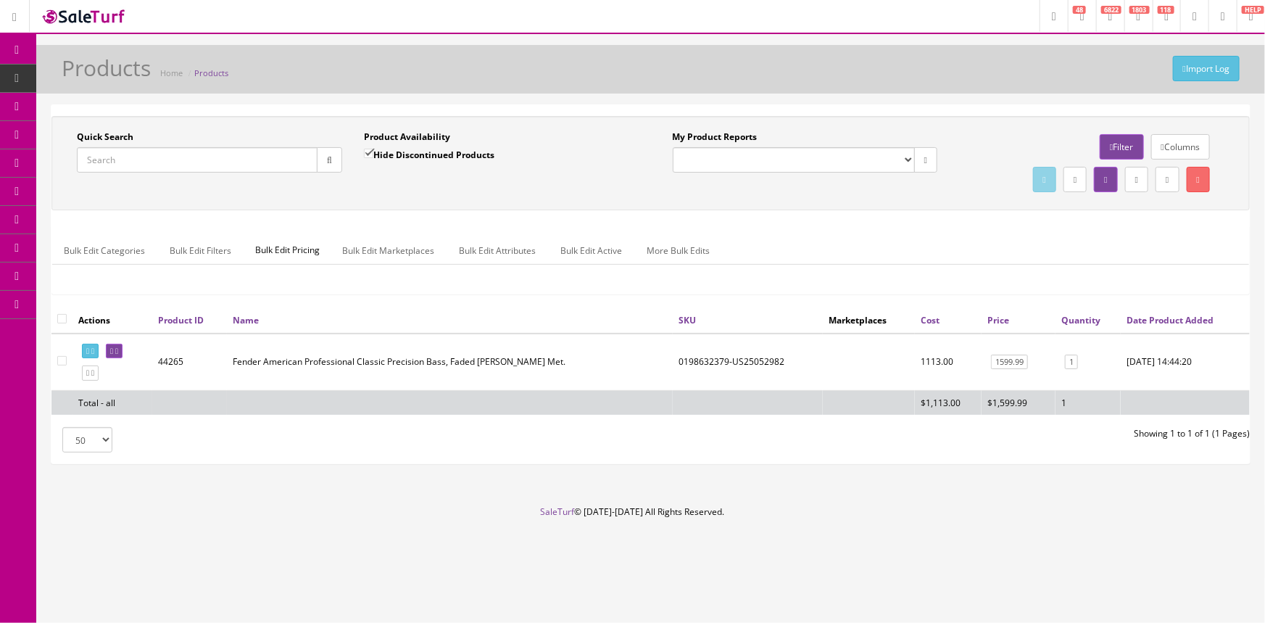
paste input "0198632379-US25052982"
type input "0198632379-US25052982"
click at [333, 160] on button "button" at bounding box center [329, 159] width 25 height 25
click at [113, 349] on icon at bounding box center [111, 351] width 3 height 8
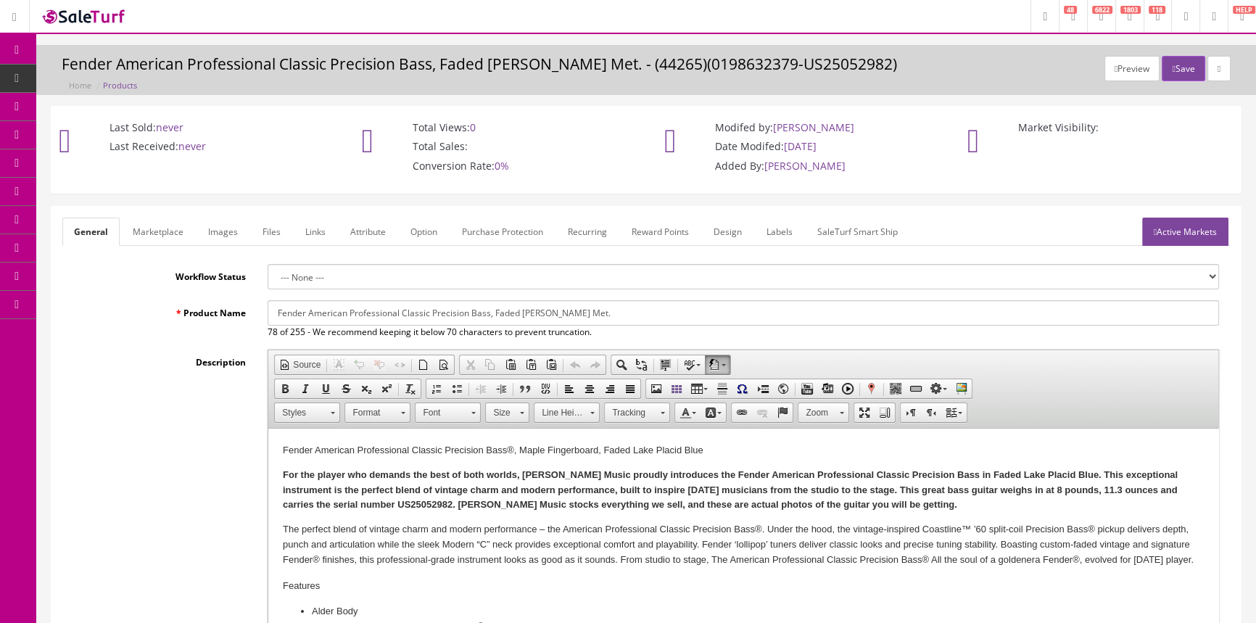
click at [776, 232] on link "Labels" at bounding box center [779, 232] width 49 height 28
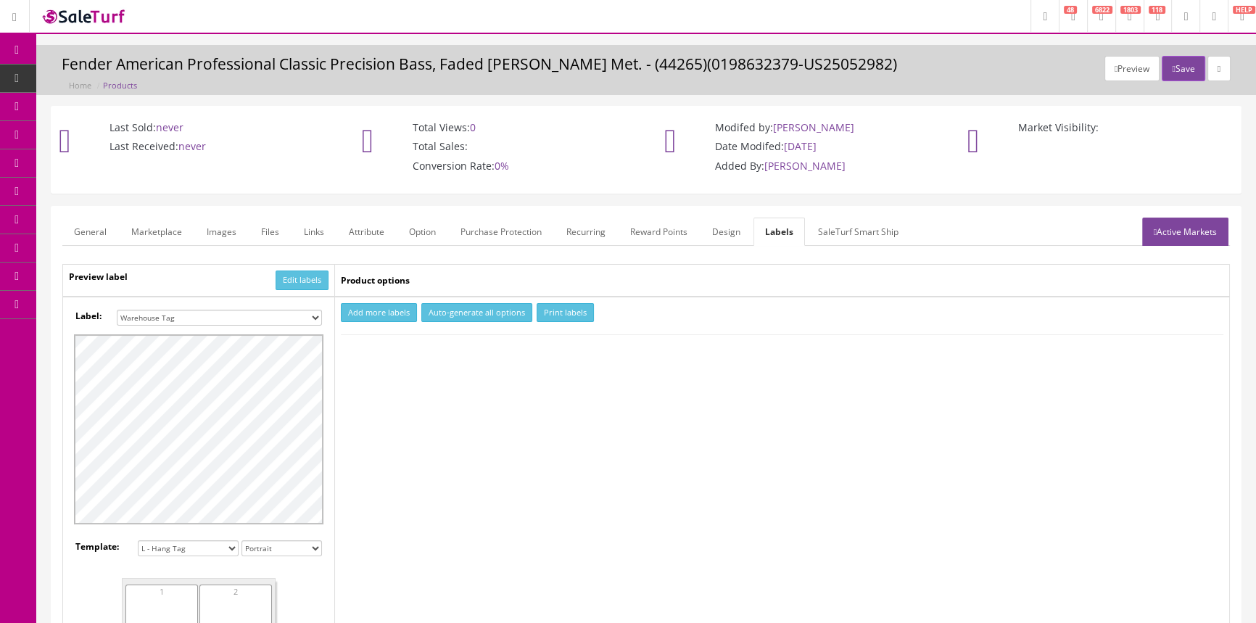
click at [405, 305] on button "Add more labels" at bounding box center [379, 313] width 76 height 20
type input "1"
click at [401, 352] on input "1" at bounding box center [374, 357] width 65 height 16
click at [539, 307] on button "Print labels" at bounding box center [565, 313] width 57 height 20
click at [110, 236] on link "General" at bounding box center [90, 232] width 56 height 28
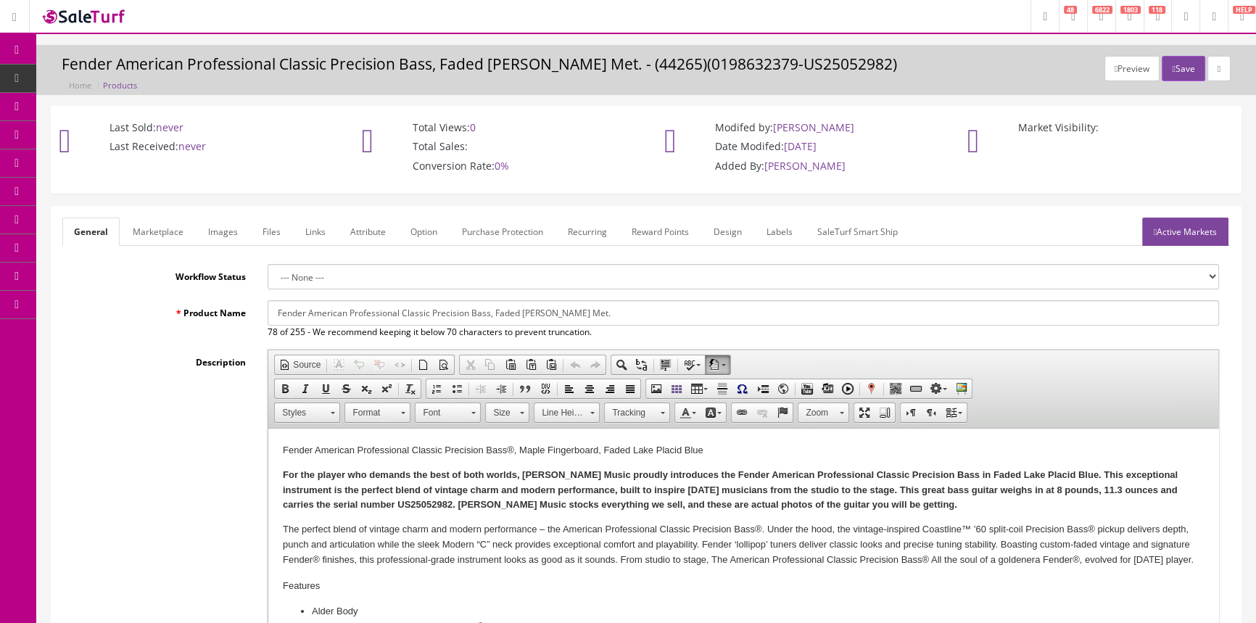
drag, startPoint x: 518, startPoint y: 310, endPoint x: 687, endPoint y: 326, distance: 170.4
click at [687, 326] on div "Fender American Professional Classic Precision Bass, Faded Sherwood Green Met. …" at bounding box center [743, 319] width 973 height 38
click at [518, 318] on input "Fender American Professional Classic Precision Bass, FadedLake Placid Blue" at bounding box center [743, 312] width 951 height 25
type input "Fender American Professional Classic Precision Bass, Faded Lake Placid Blue"
click at [1214, 230] on link "Active Markets" at bounding box center [1185, 232] width 86 height 28
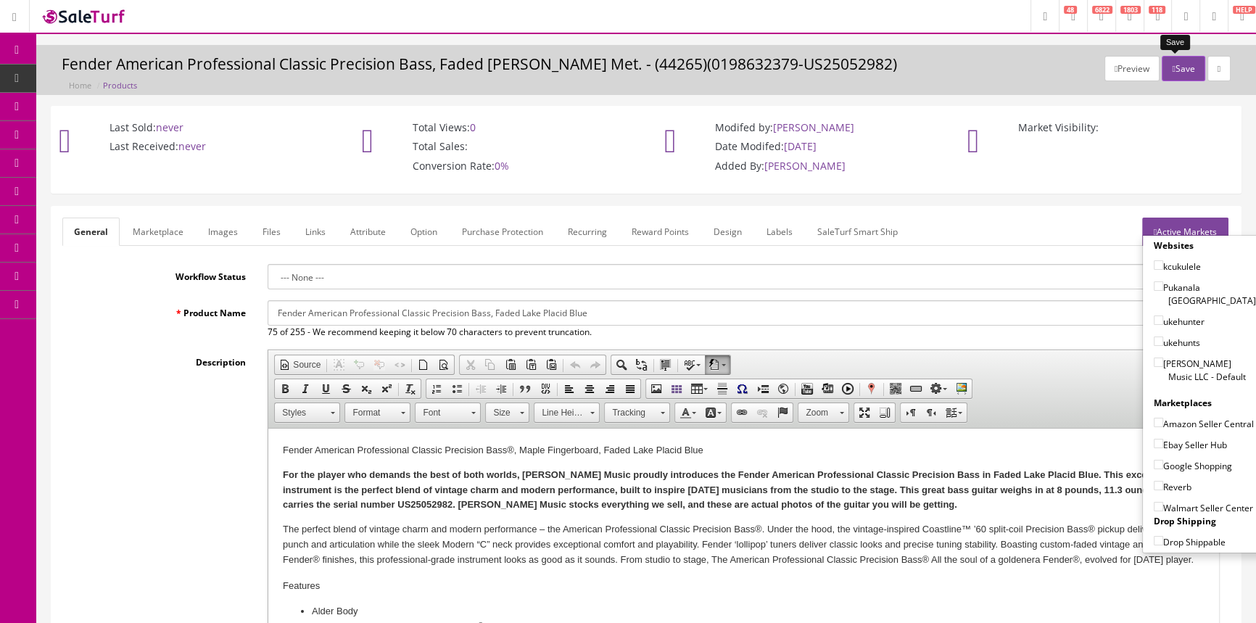
click at [1172, 65] on icon "button" at bounding box center [1173, 69] width 3 height 9
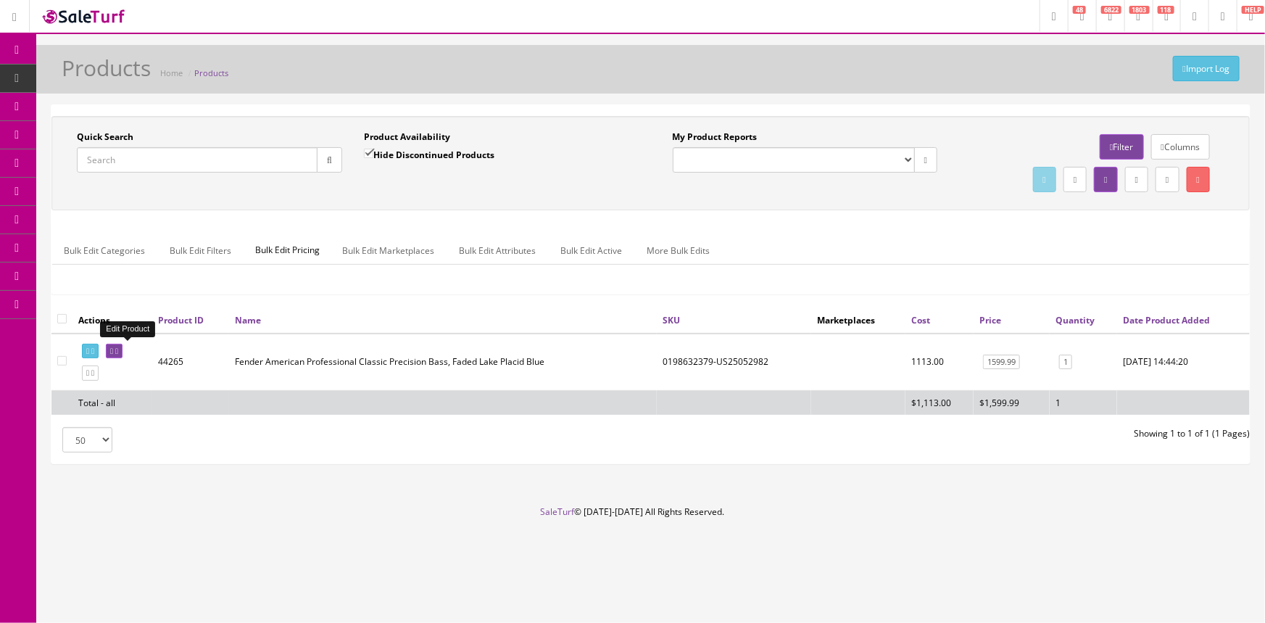
click at [113, 350] on icon at bounding box center [111, 351] width 3 height 8
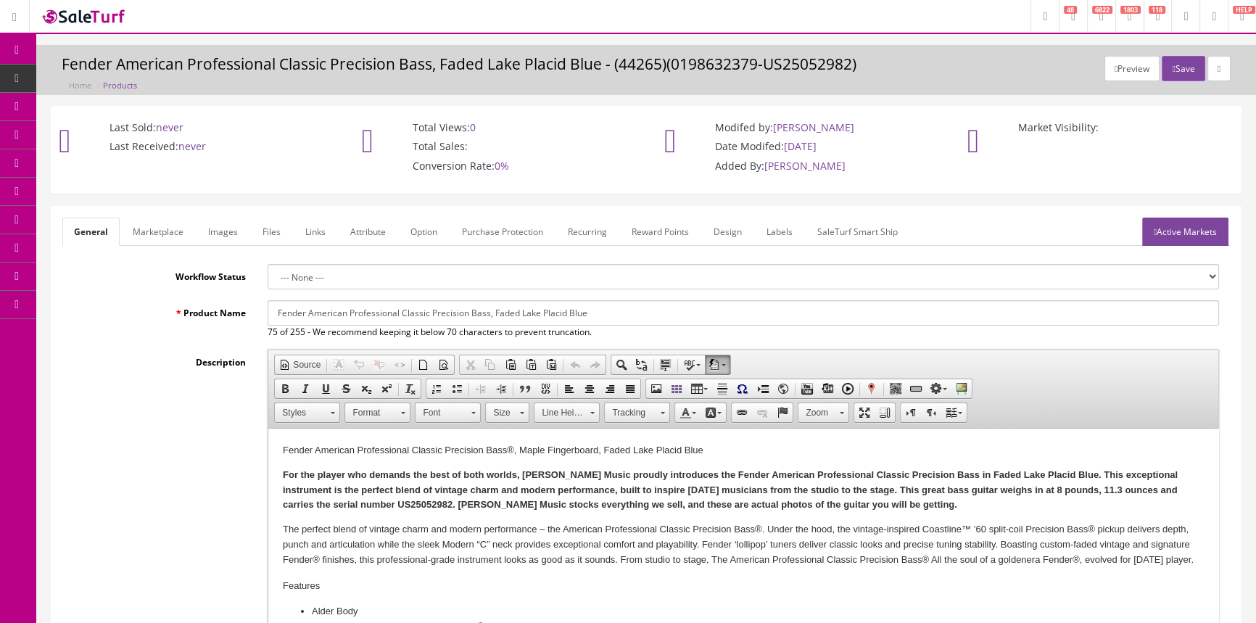
click at [776, 225] on link "Labels" at bounding box center [779, 232] width 49 height 28
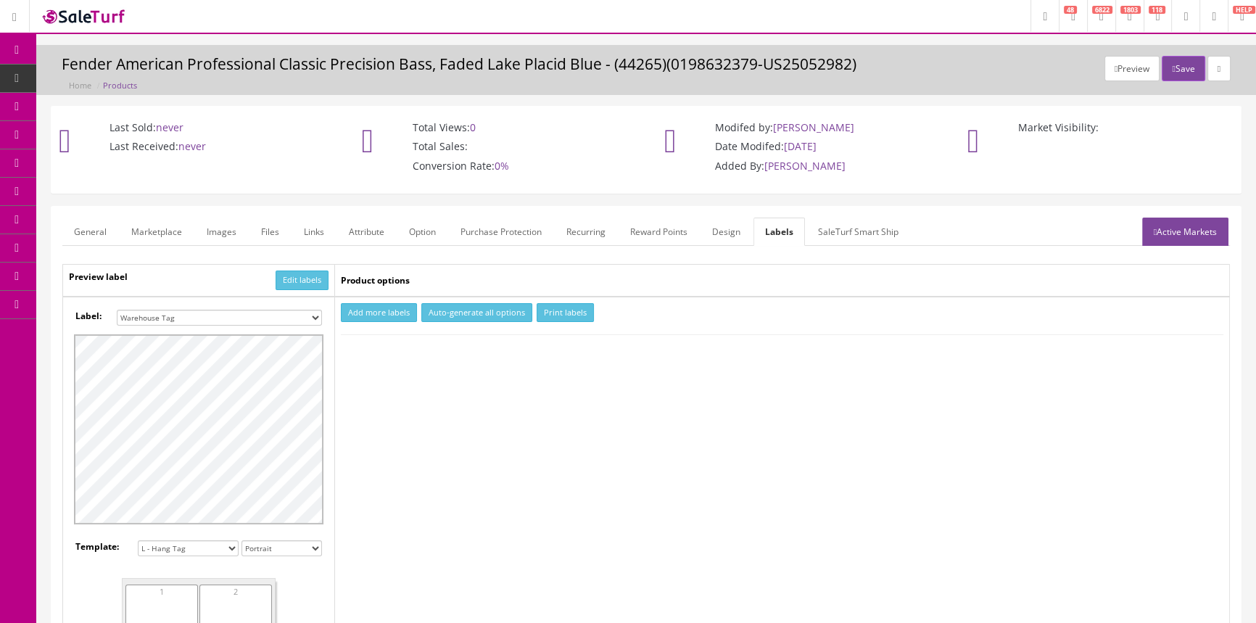
click at [204, 318] on select "Small Label 2 x 1 Label Shoe label 100 barcodes Dymo Label 2 X 1 Sticker Labels…" at bounding box center [219, 318] width 205 height 16
select select "16"
click at [117, 310] on select "Small Label 2 x 1 Label Shoe label 100 barcodes Dymo Label 2 X 1 Sticker Labels…" at bounding box center [219, 318] width 205 height 16
click at [385, 313] on button "Add more labels" at bounding box center [379, 313] width 76 height 20
type input "1"
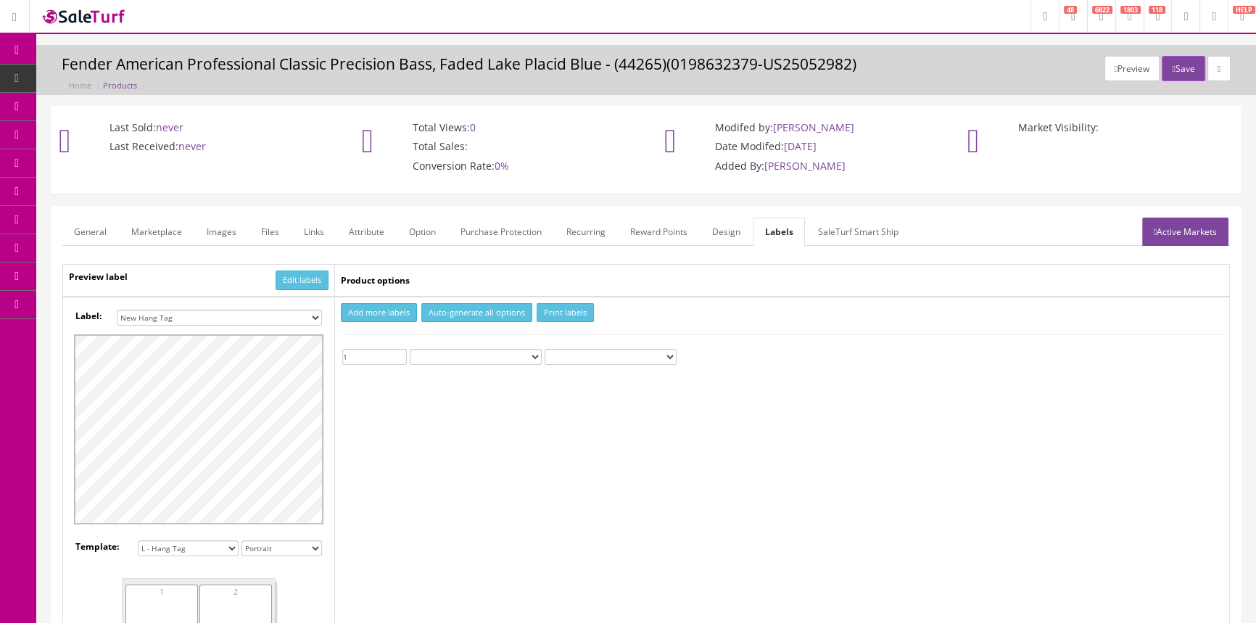
click at [399, 351] on input "1" at bounding box center [374, 357] width 65 height 16
click at [544, 312] on button "Print labels" at bounding box center [565, 313] width 57 height 20
click at [107, 162] on span "Order List" at bounding box center [106, 163] width 40 height 12
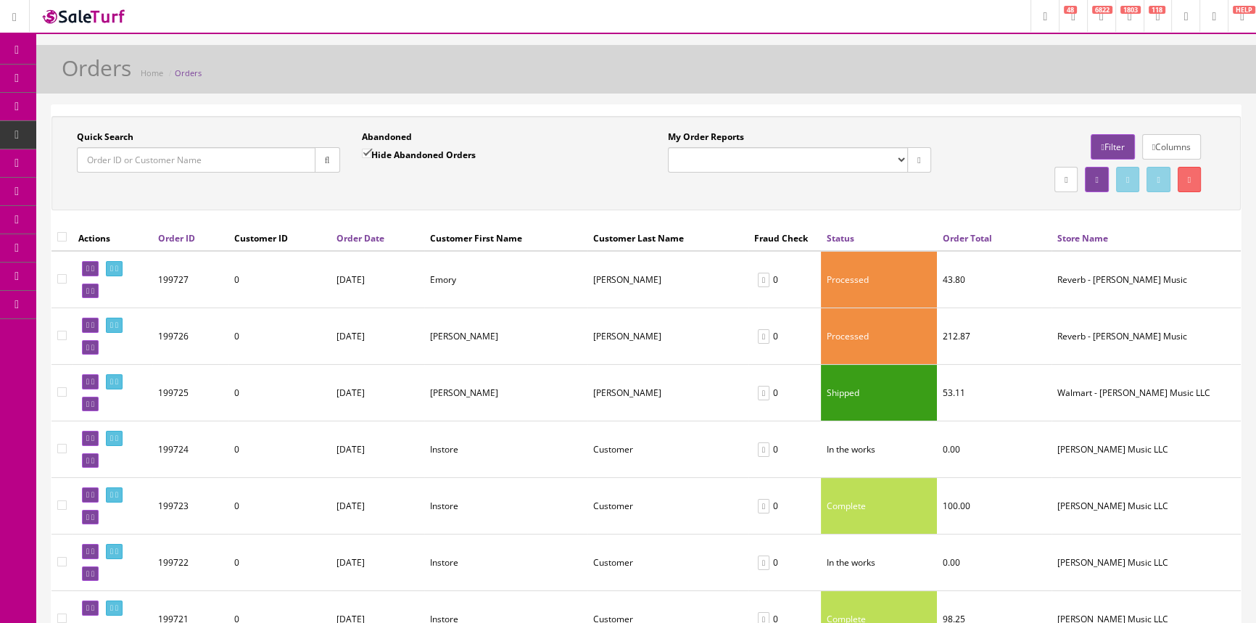
click at [112, 81] on span "Products" at bounding box center [104, 78] width 36 height 12
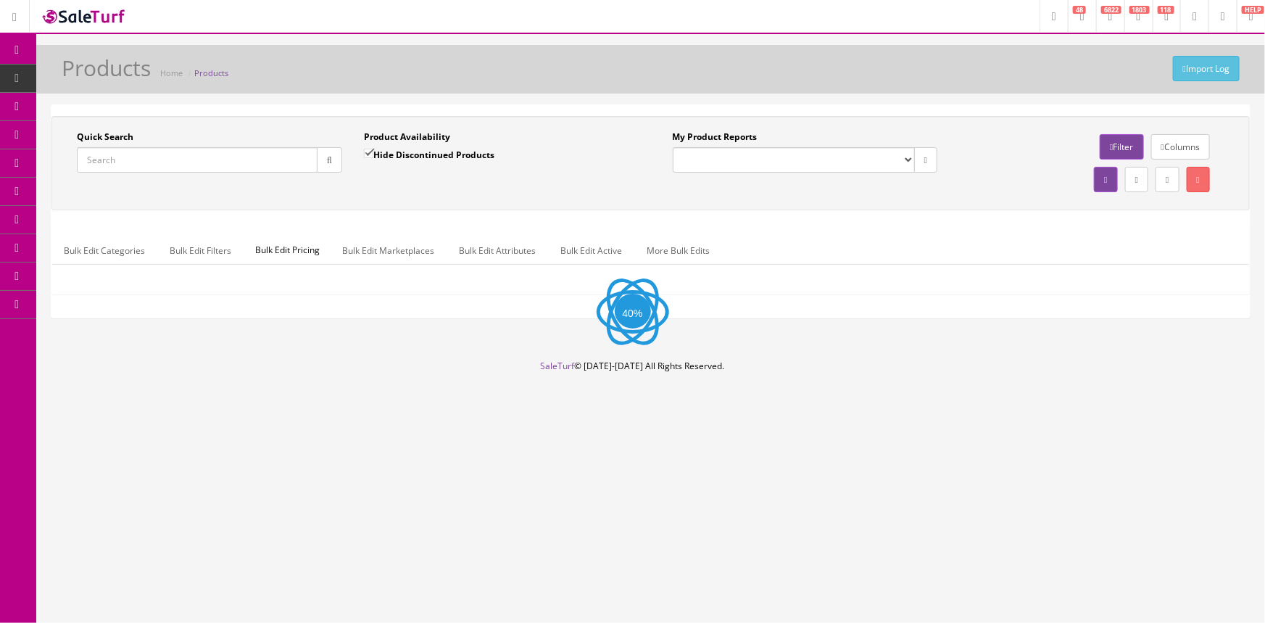
click at [180, 153] on input "Quick Search" at bounding box center [197, 159] width 241 height 25
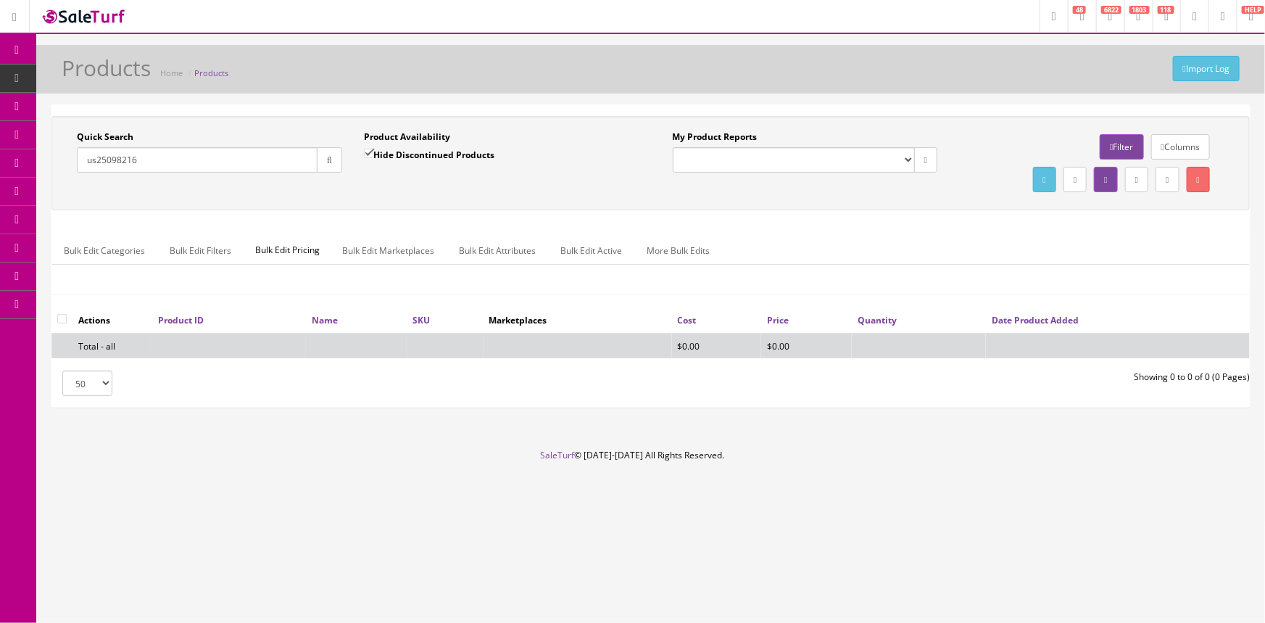
type input "us25098216"
click at [369, 152] on input "Hide Discontinued Products" at bounding box center [368, 153] width 9 height 9
checkbox input "false"
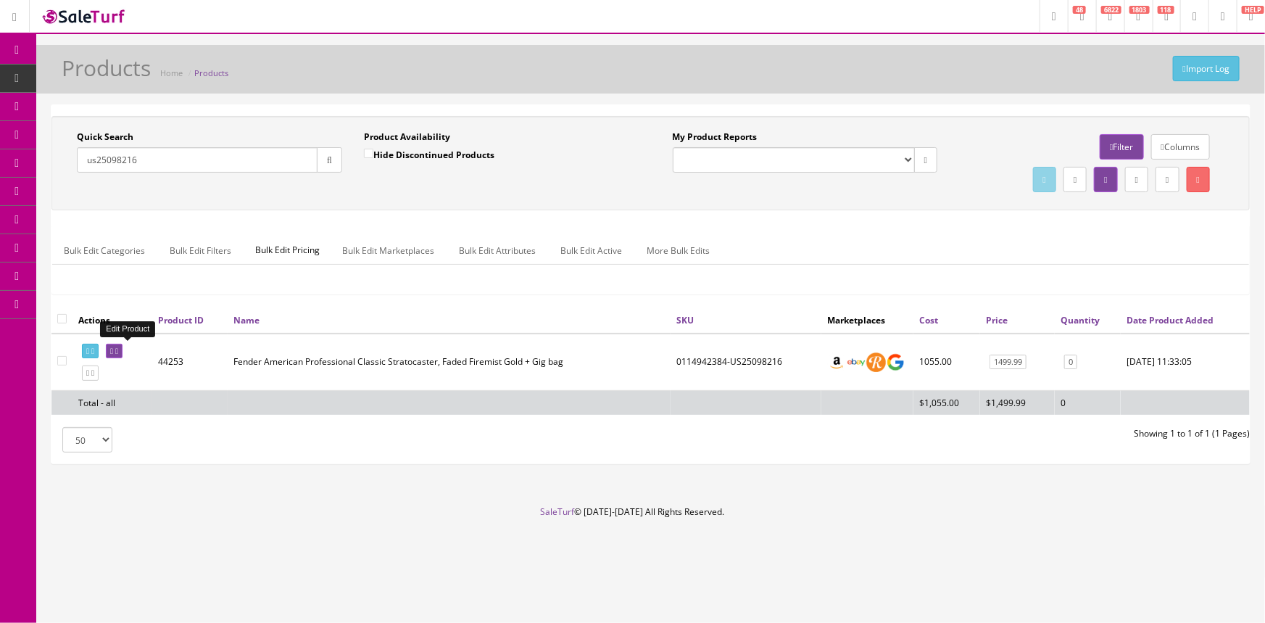
click at [113, 352] on icon at bounding box center [111, 351] width 3 height 8
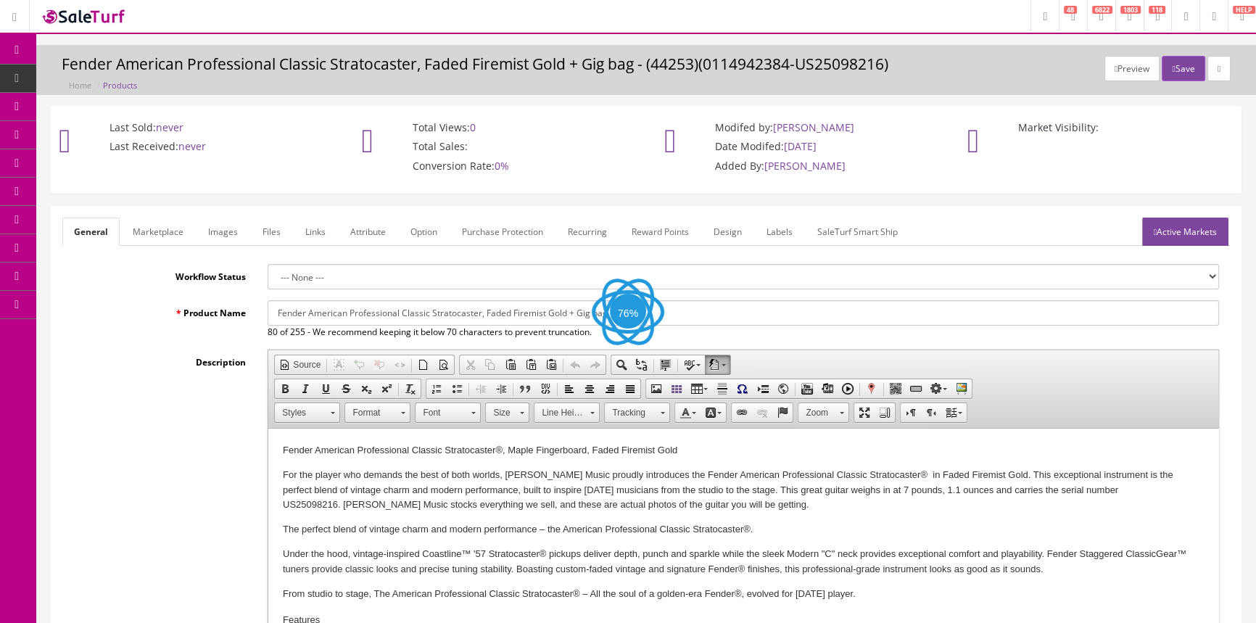
click at [770, 229] on link "Labels" at bounding box center [779, 232] width 49 height 28
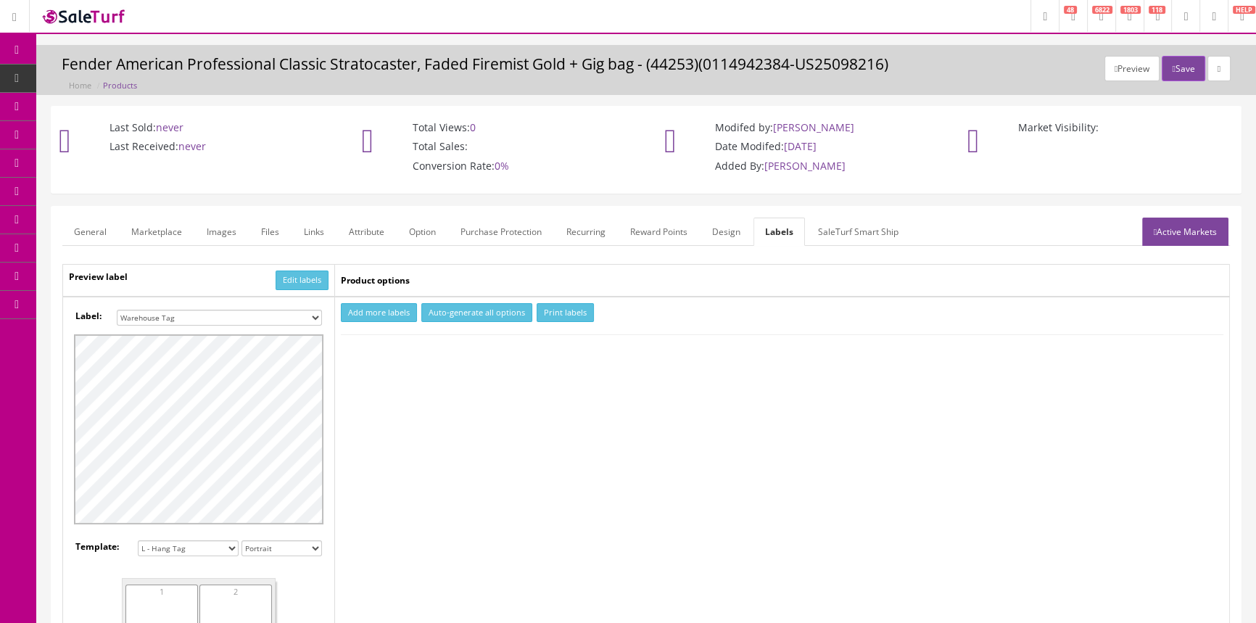
click at [298, 319] on select "Small Label 2 x 1 Label Shoe label 100 barcodes Dymo Label 2 X 1 Sticker Labels…" at bounding box center [219, 318] width 205 height 16
select select "16"
click at [117, 310] on select "Small Label 2 x 1 Label Shoe label 100 barcodes Dymo Label 2 X 1 Sticker Labels…" at bounding box center [219, 318] width 205 height 16
click at [373, 314] on button "Add more labels" at bounding box center [379, 313] width 76 height 20
type input "1"
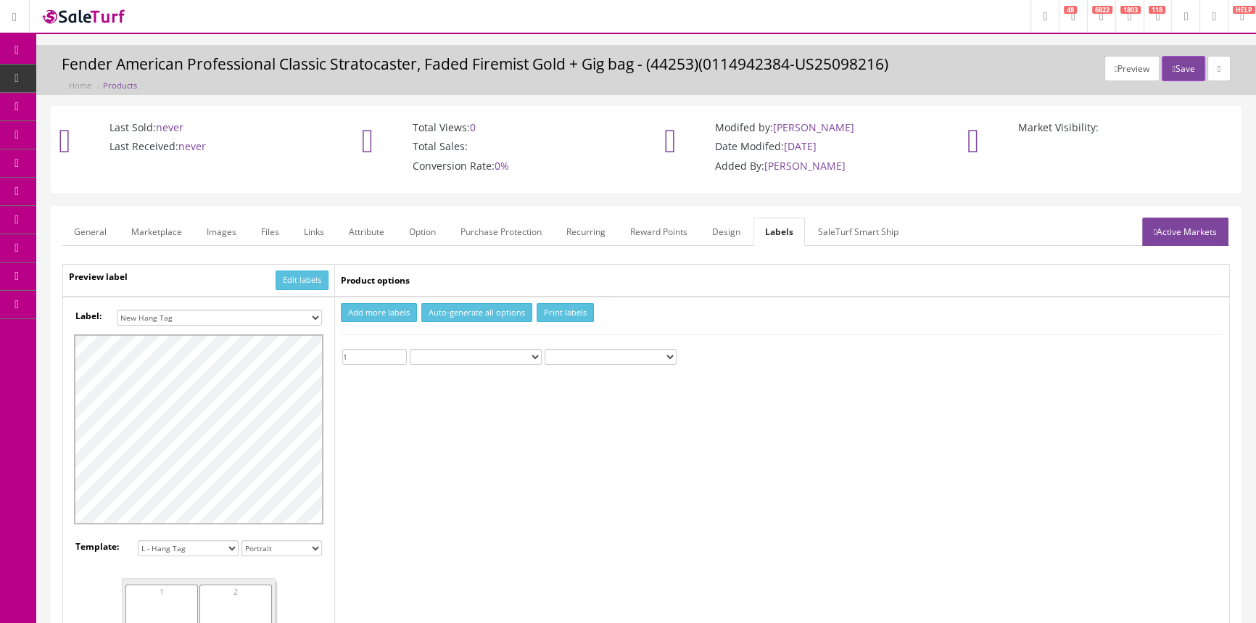
click at [399, 355] on input "1" at bounding box center [374, 357] width 65 height 16
click at [554, 313] on button "Print labels" at bounding box center [565, 313] width 57 height 20
click at [82, 170] on link "Order List" at bounding box center [112, 163] width 152 height 28
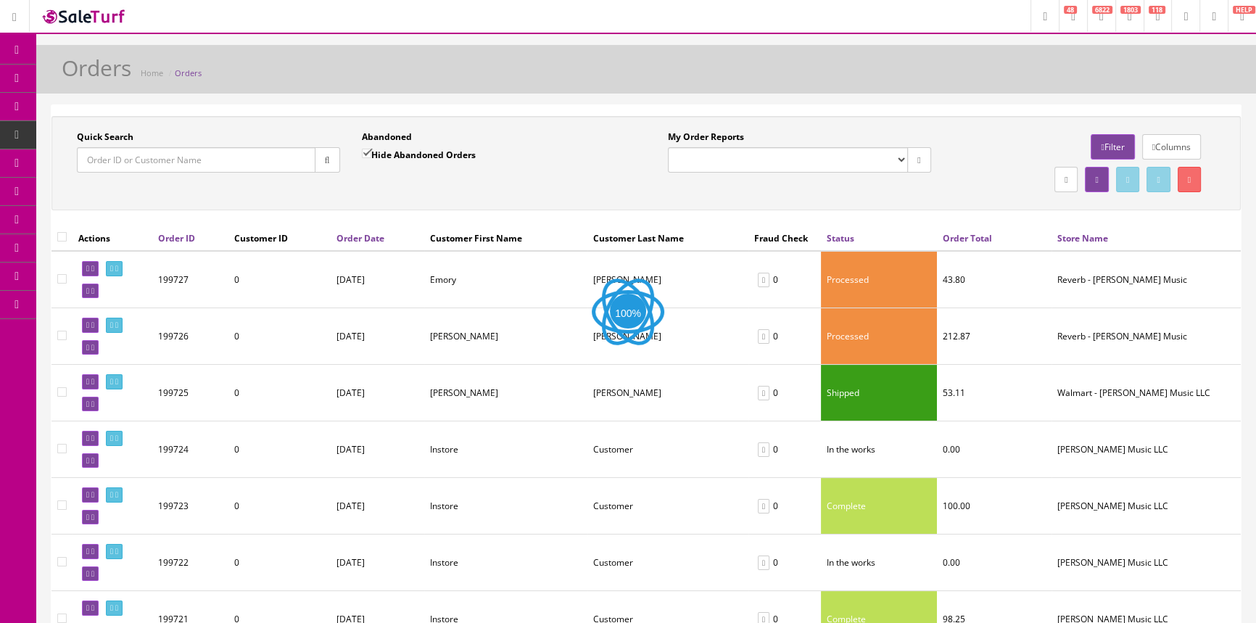
click at [173, 164] on input "Quick Search" at bounding box center [196, 159] width 239 height 25
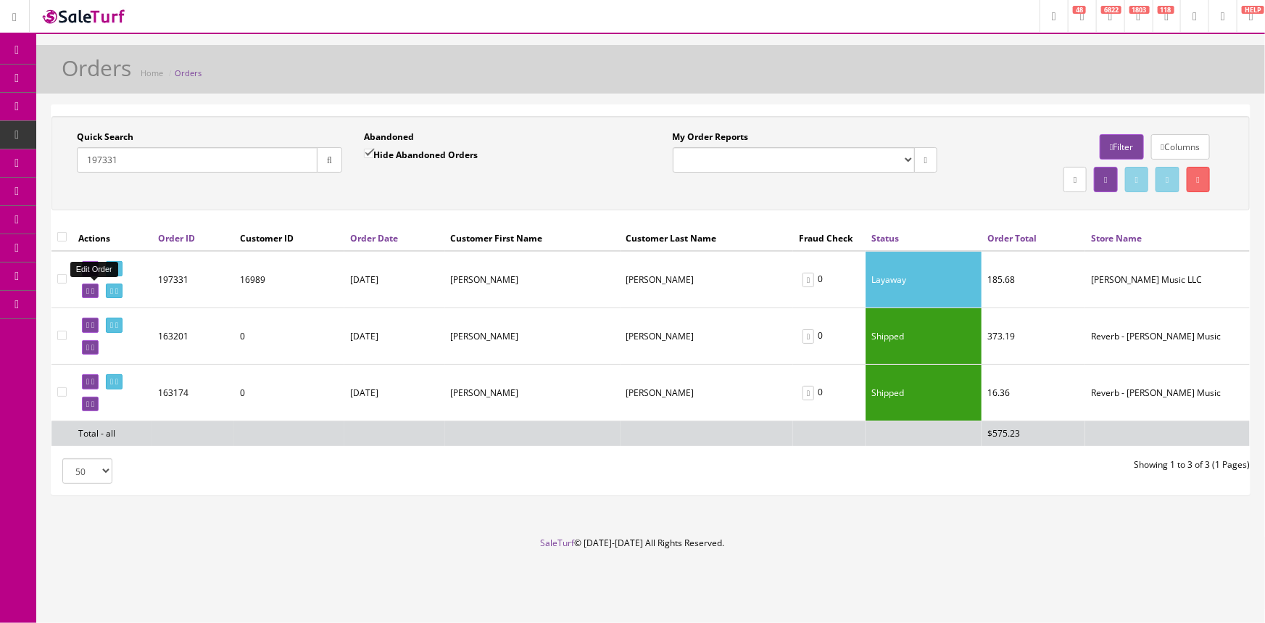
type input "197331"
drag, startPoint x: 100, startPoint y: 289, endPoint x: 697, endPoint y: 81, distance: 632.4
click at [94, 289] on icon at bounding box center [92, 291] width 3 height 8
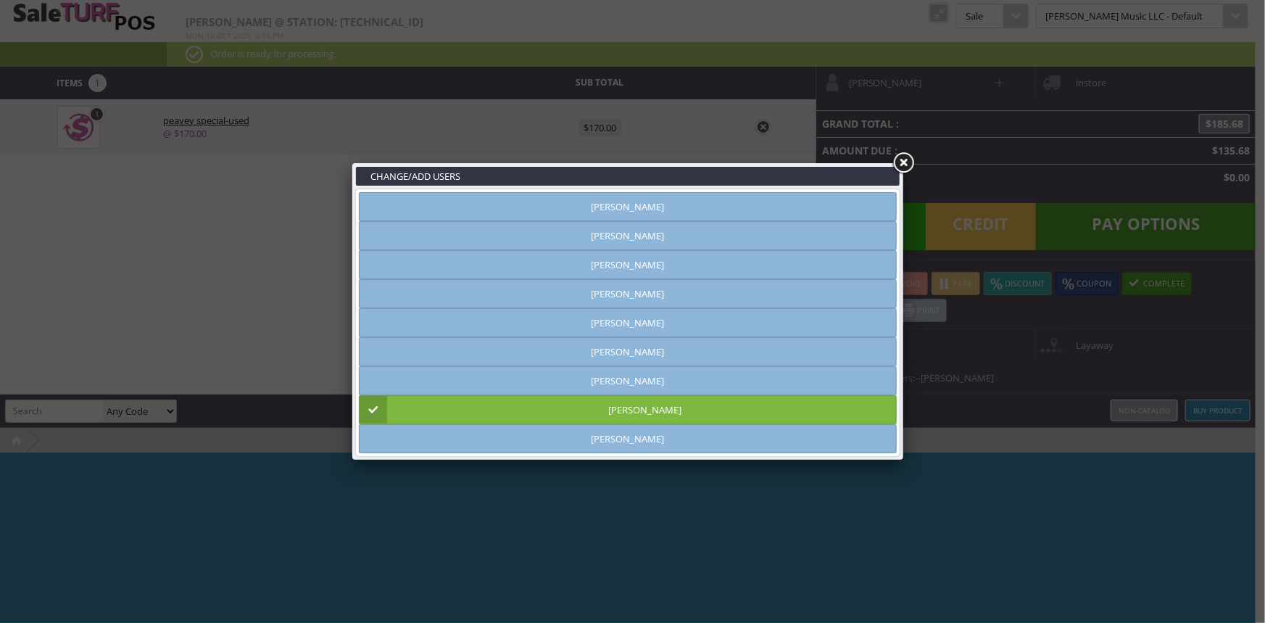
type input "[PERSON_NAME]"
click at [912, 156] on link at bounding box center [903, 163] width 26 height 26
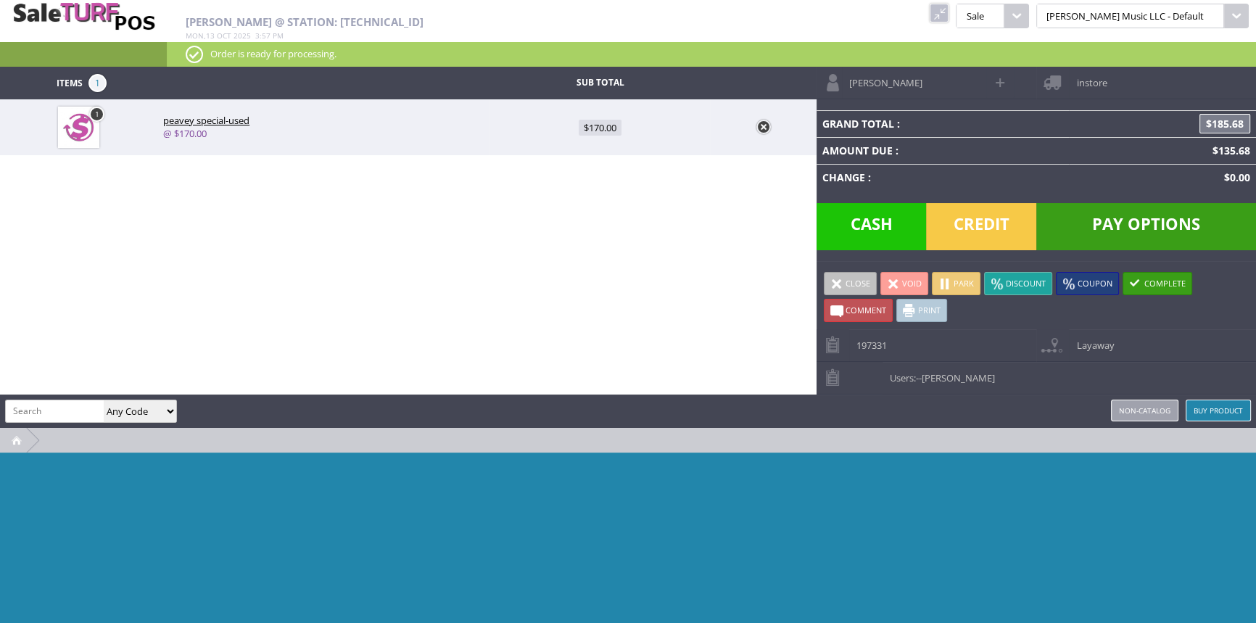
click at [877, 230] on span "Cash" at bounding box center [871, 226] width 110 height 47
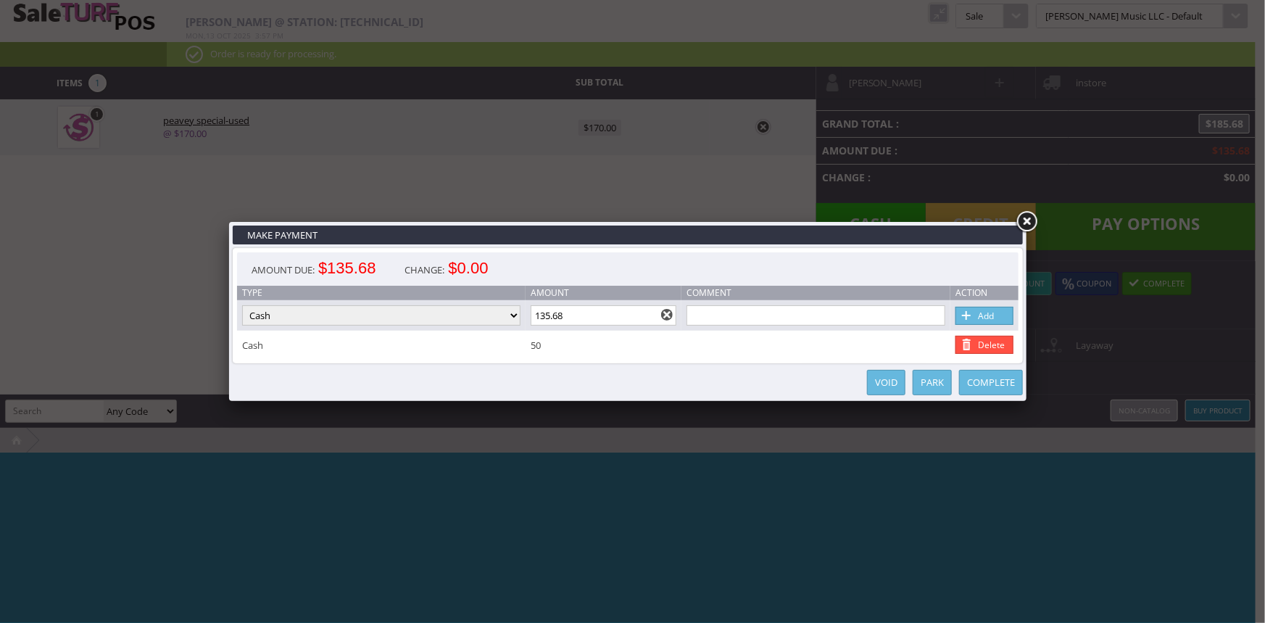
click at [621, 317] on input "135.68" at bounding box center [604, 315] width 146 height 20
click at [979, 308] on link "Add" at bounding box center [985, 316] width 58 height 18
type input "0"
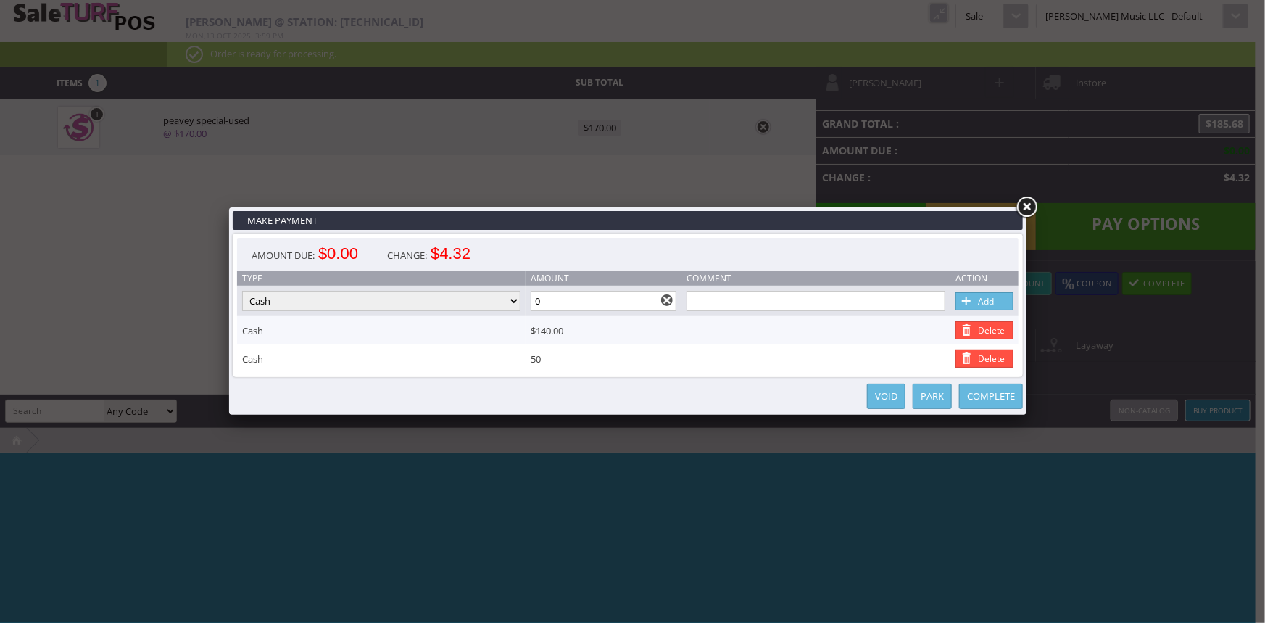
click at [999, 391] on link "Complete" at bounding box center [991, 396] width 64 height 25
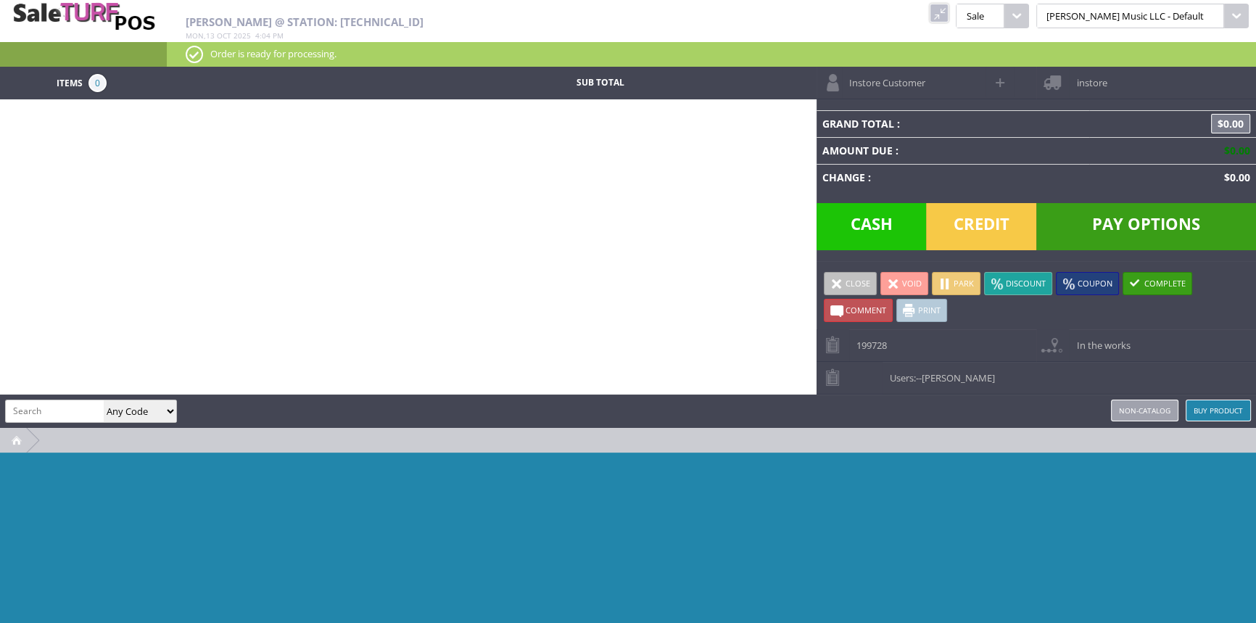
click at [948, 15] on link at bounding box center [938, 13] width 19 height 19
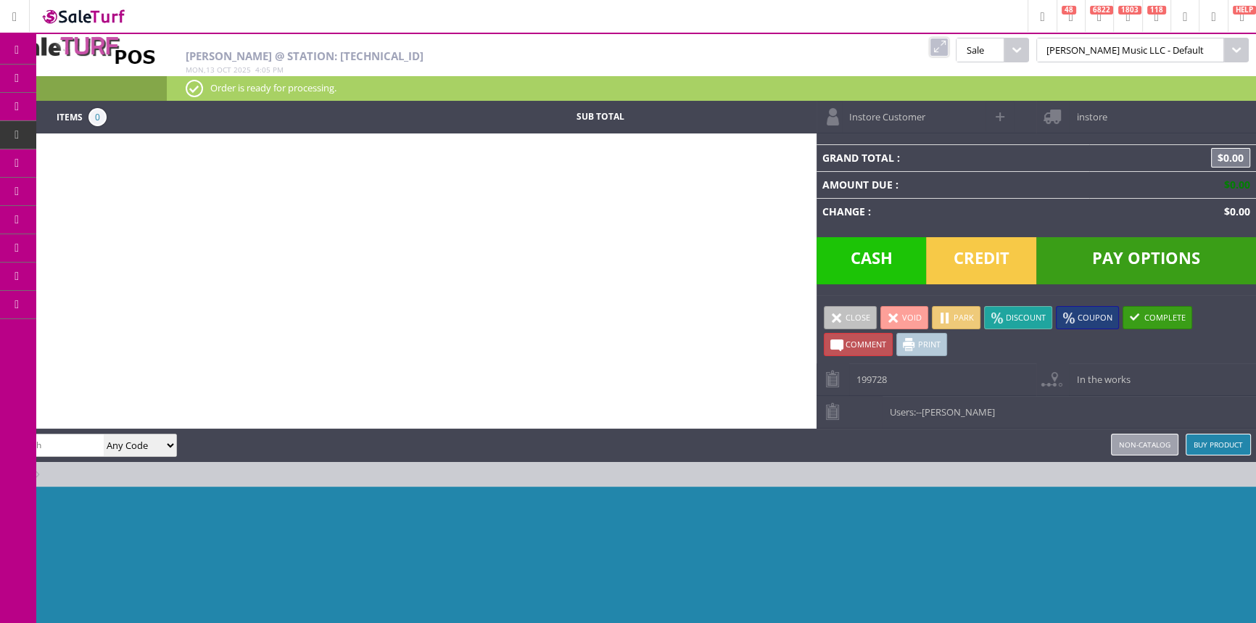
click at [120, 76] on span "Products" at bounding box center [105, 78] width 39 height 13
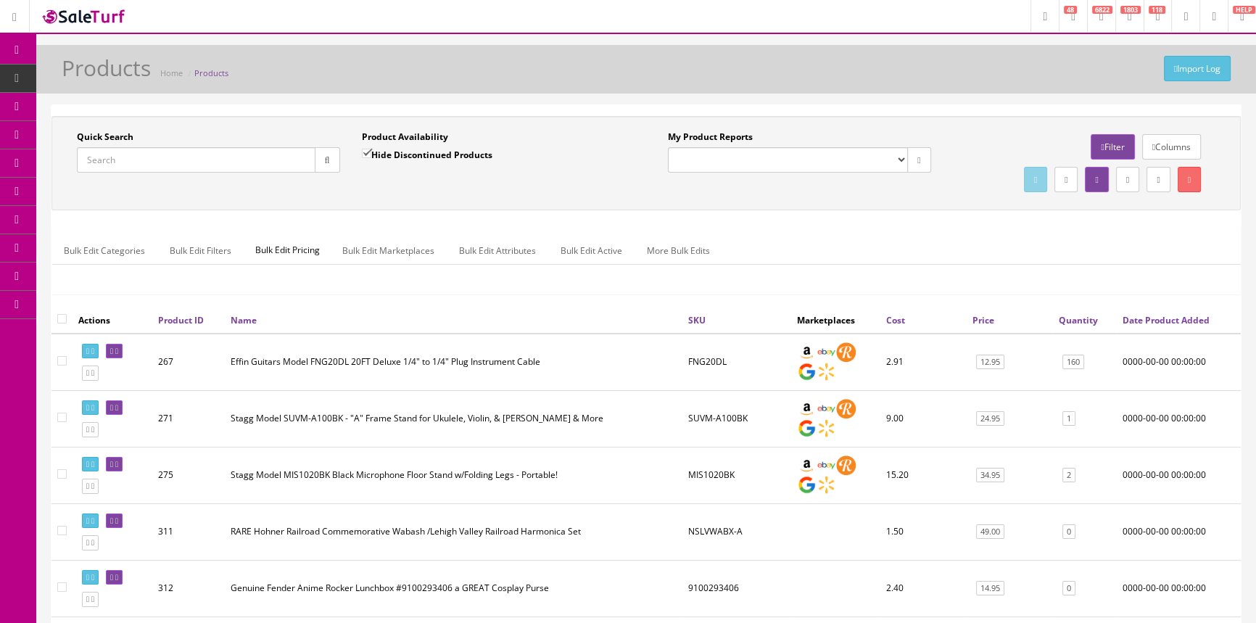
click at [220, 156] on input "Quick Search" at bounding box center [196, 159] width 239 height 25
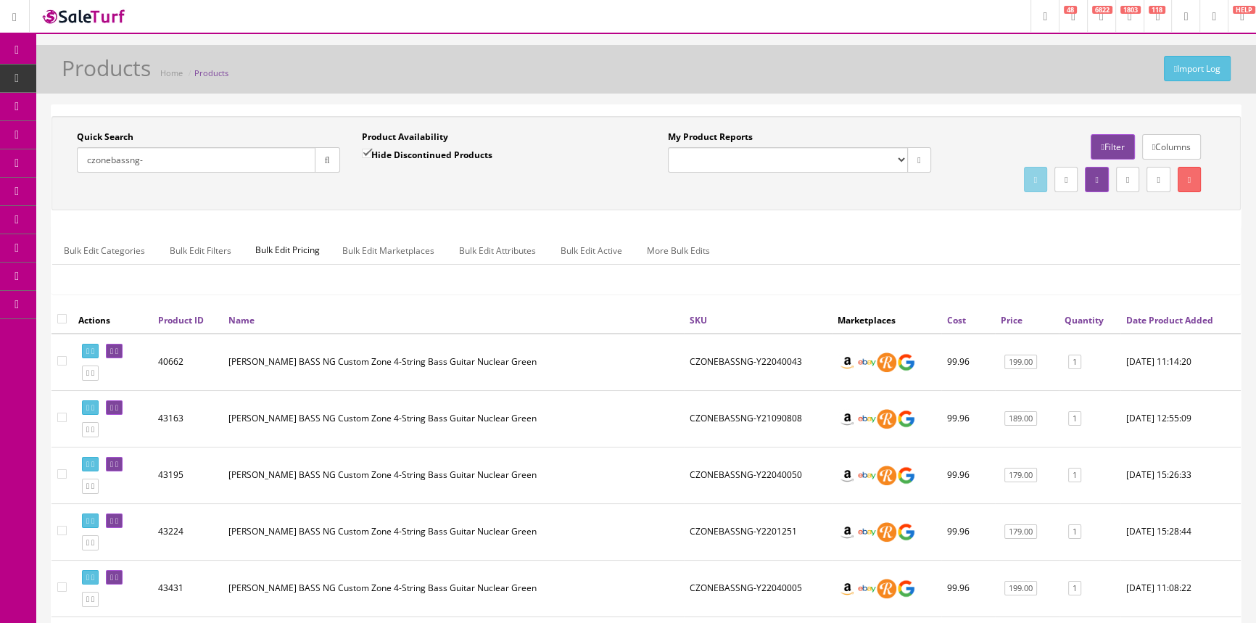
type input "czonebassng-"
click at [368, 155] on input "Hide Discontinued Products" at bounding box center [366, 153] width 9 height 9
checkbox input "false"
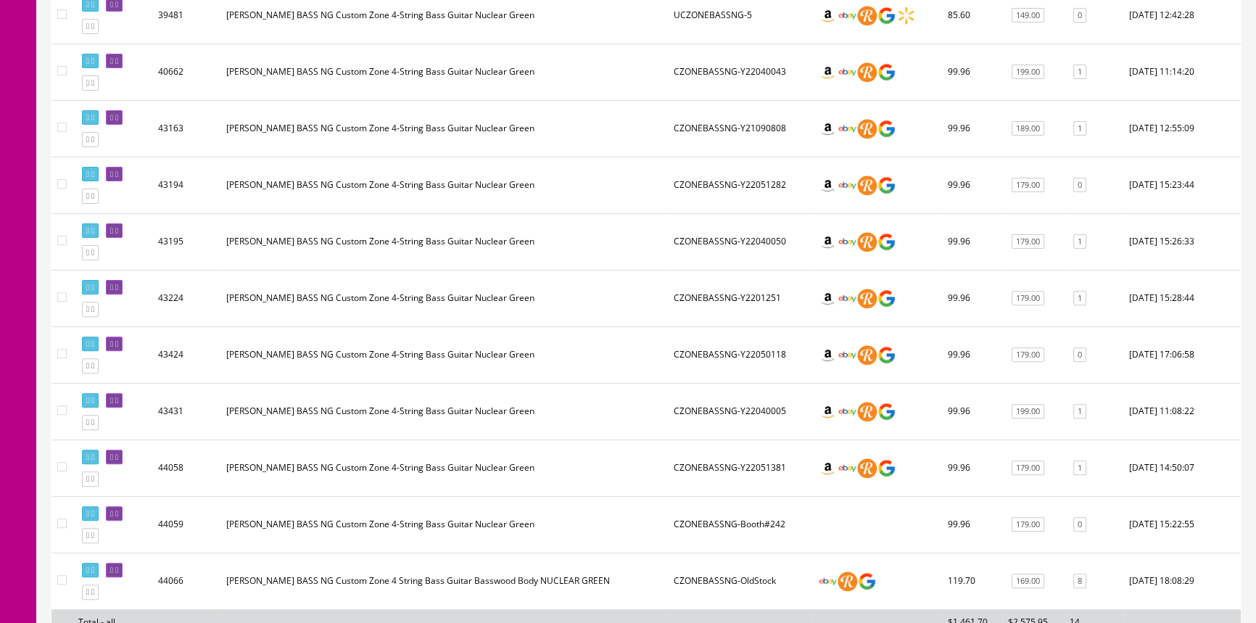
scroll to position [593, 0]
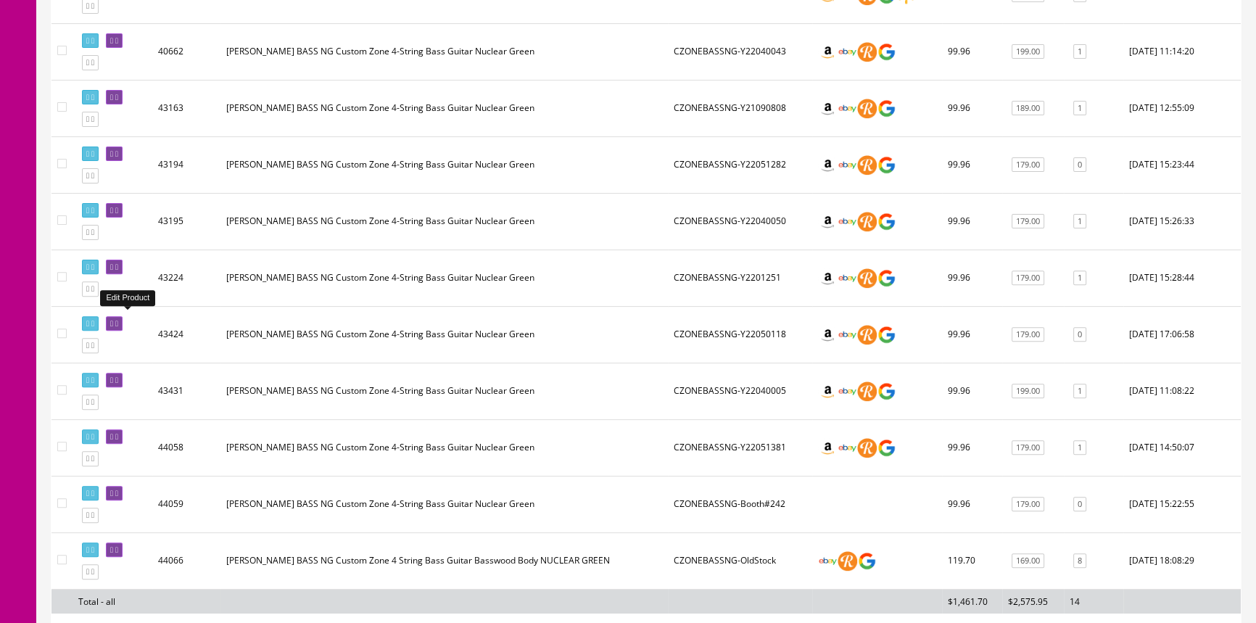
click at [118, 320] on icon at bounding box center [116, 324] width 3 height 8
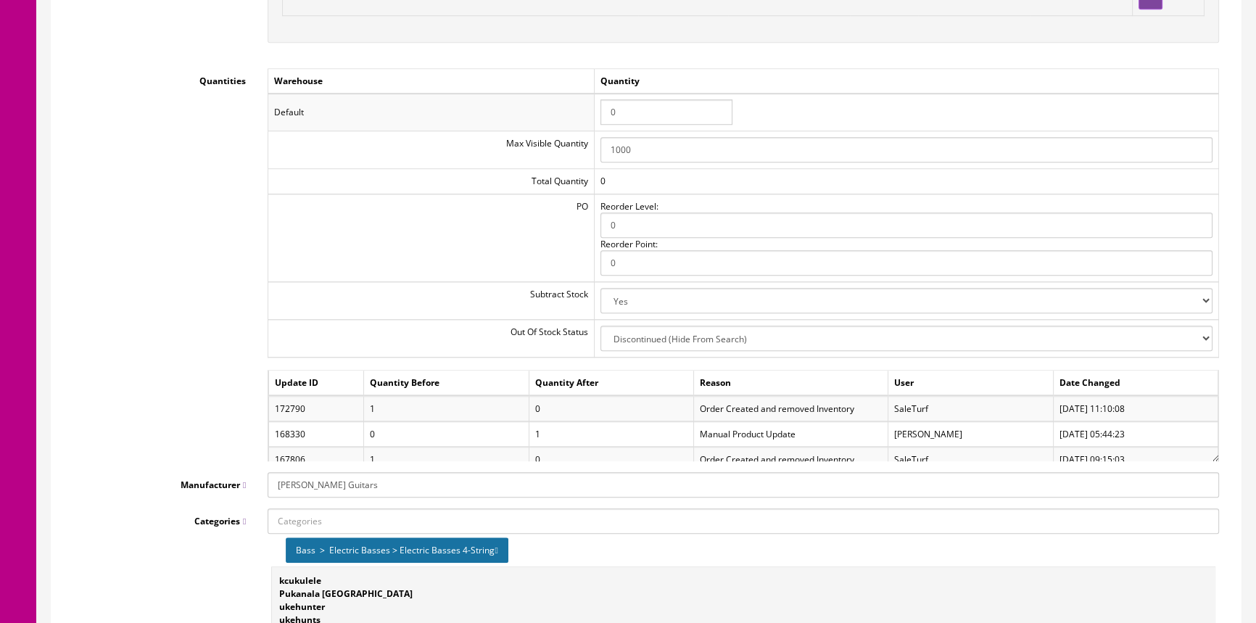
scroll to position [1515, 0]
